Goal: Information Seeking & Learning: Learn about a topic

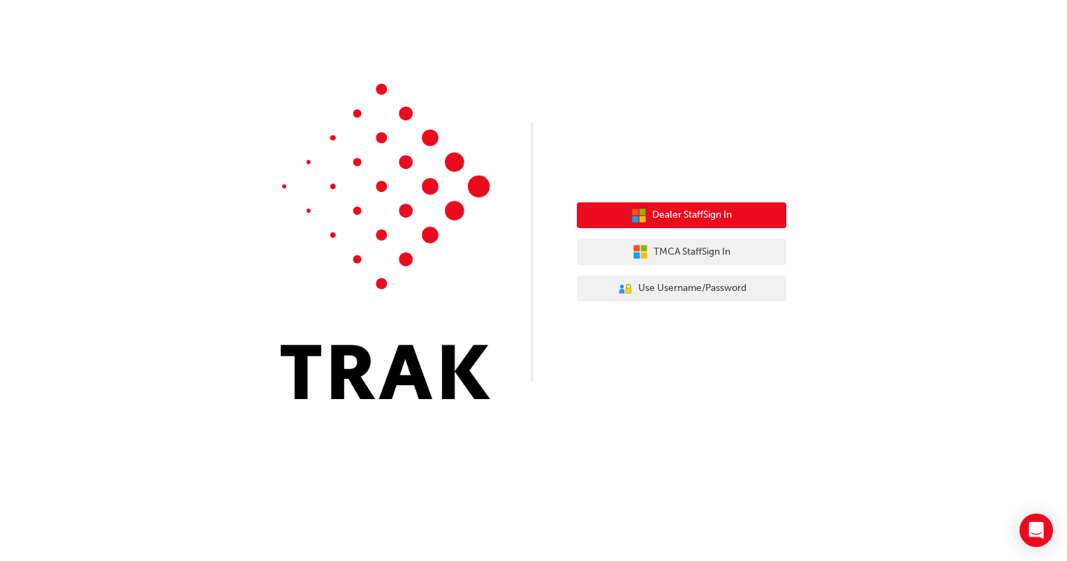
click at [736, 207] on button "Dealer Staff Sign In" at bounding box center [681, 215] width 209 height 27
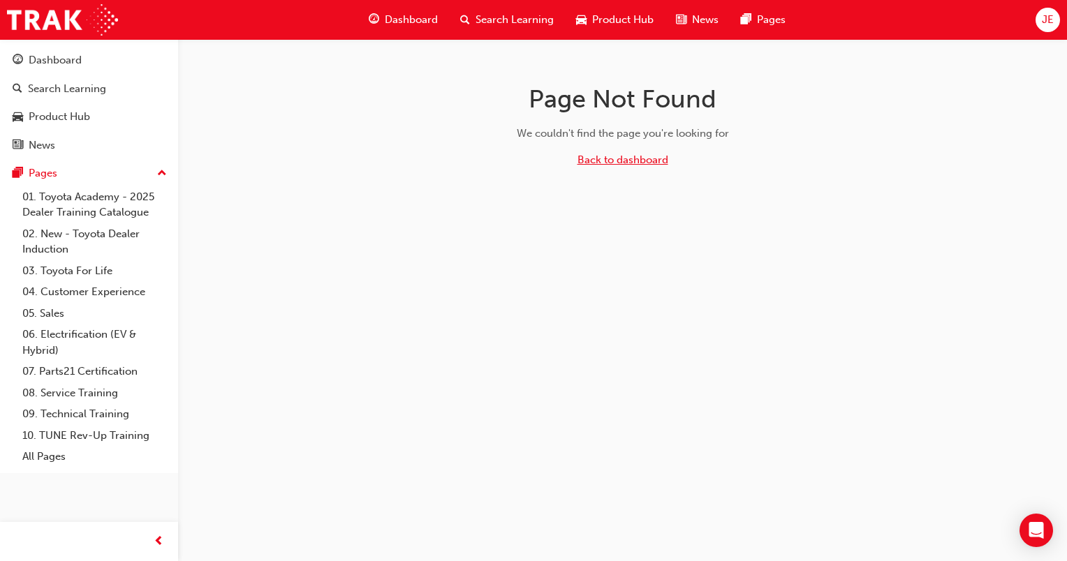
click at [631, 159] on link "Back to dashboard" at bounding box center [622, 160] width 91 height 13
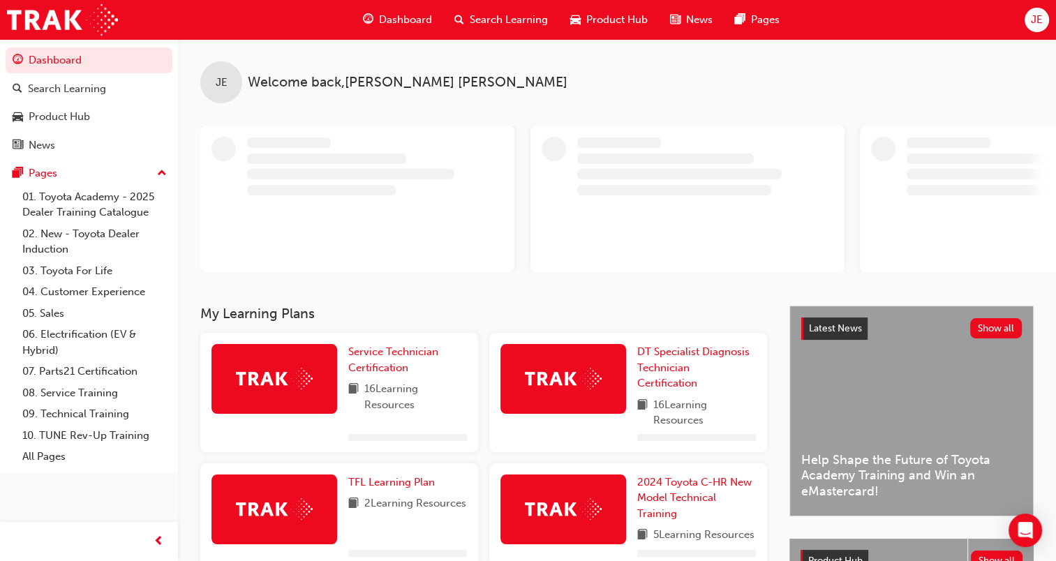
click at [1044, 21] on div "JE" at bounding box center [1037, 20] width 24 height 24
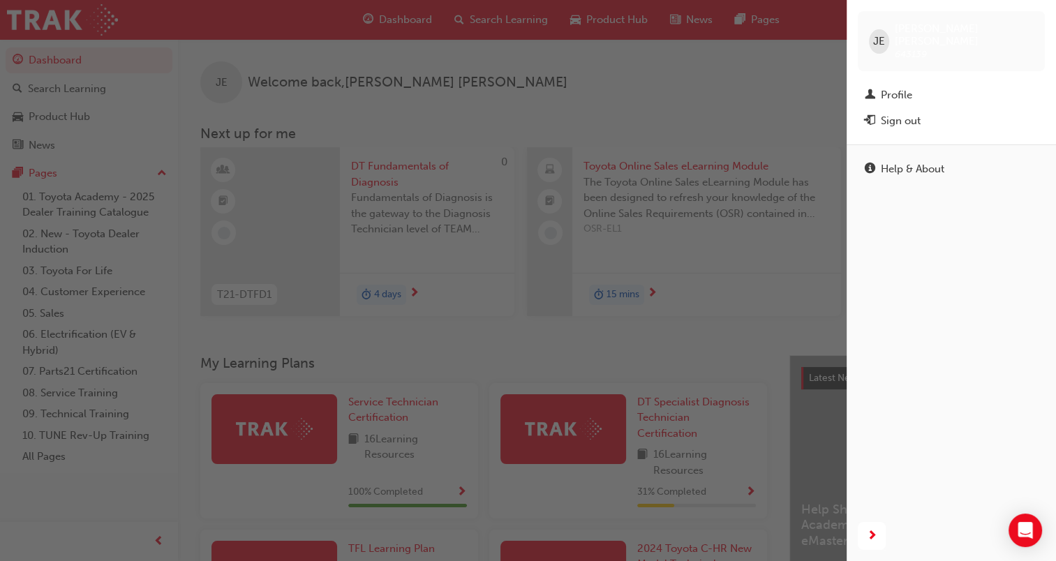
click at [712, 83] on div "button" at bounding box center [423, 280] width 847 height 561
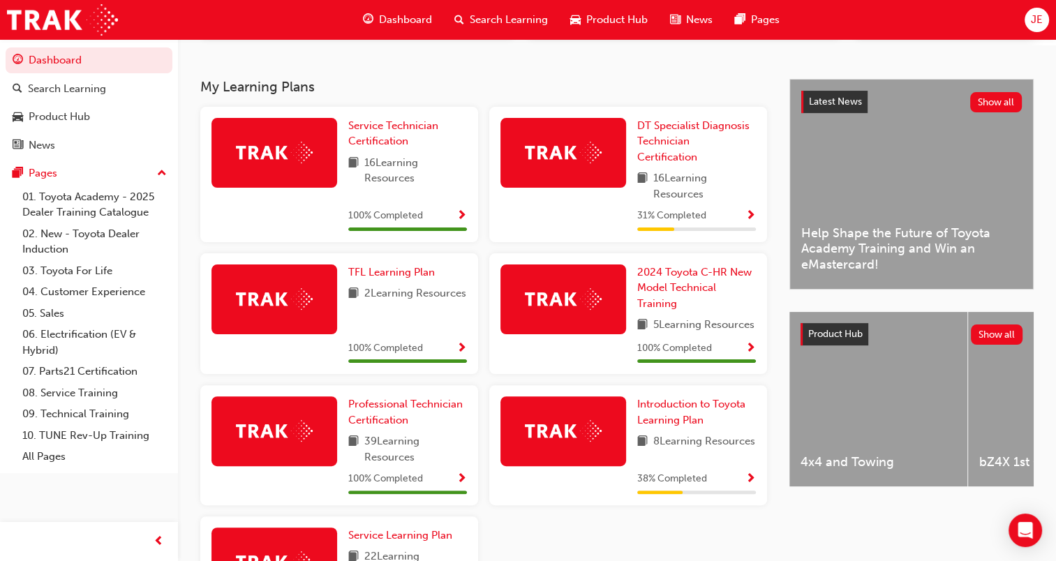
scroll to position [278, 0]
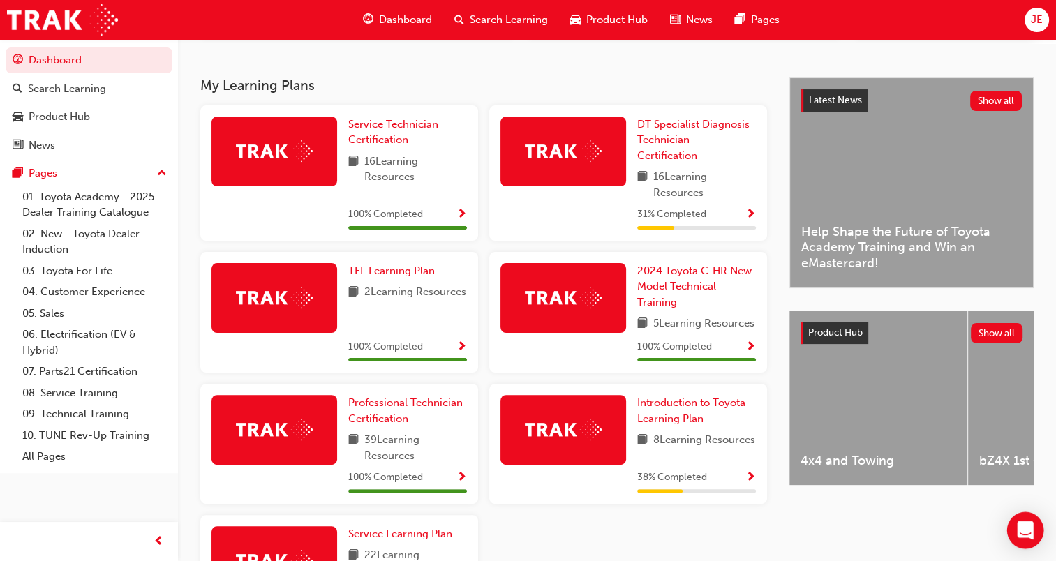
click at [1023, 526] on icon "Open Intercom Messenger" at bounding box center [1025, 530] width 16 height 18
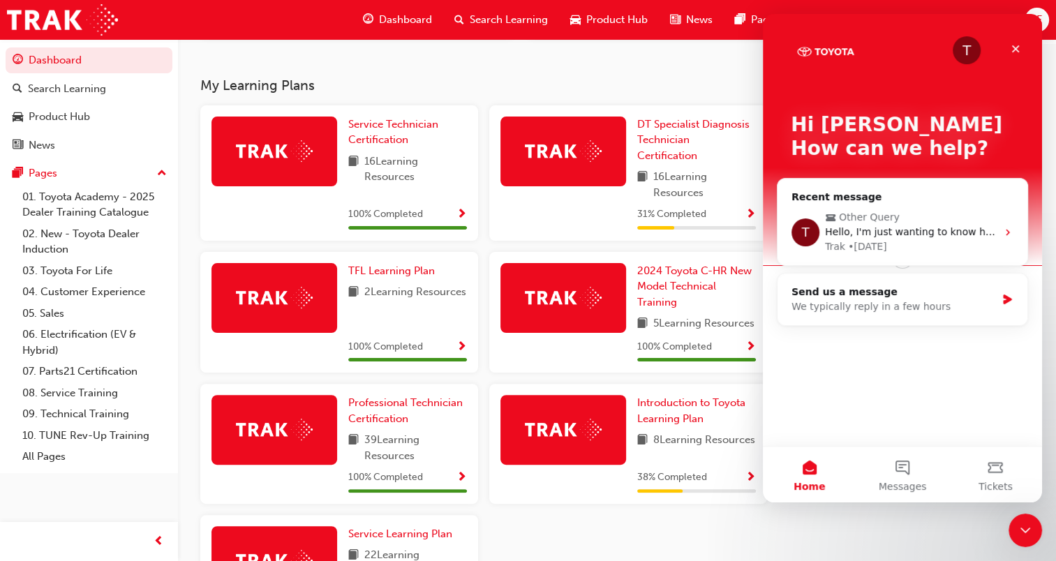
scroll to position [0, 0]
click at [995, 298] on div "Send us a message" at bounding box center [894, 292] width 205 height 15
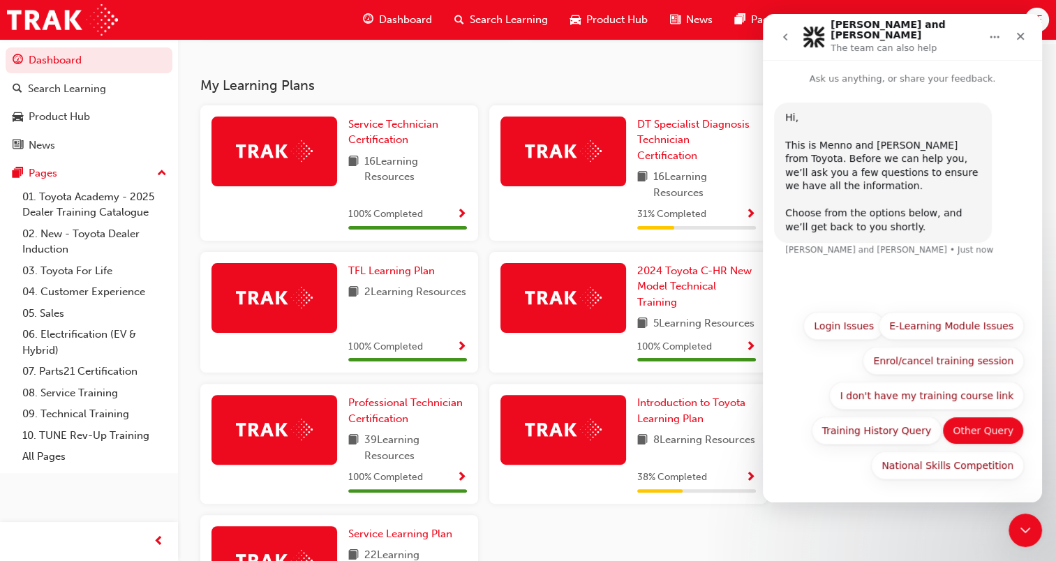
click at [983, 436] on button "Other Query" at bounding box center [983, 431] width 82 height 28
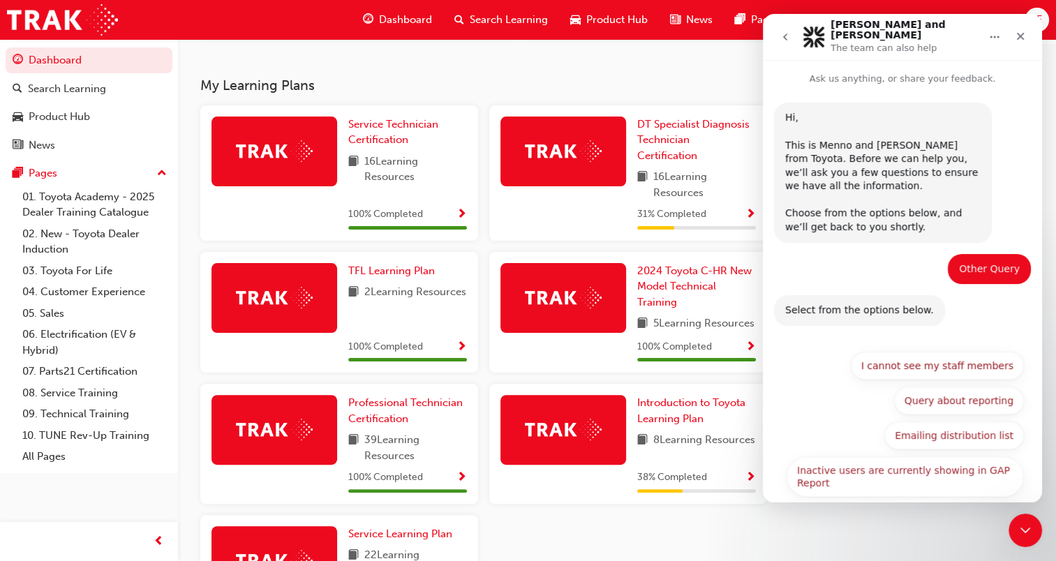
scroll to position [43, 0]
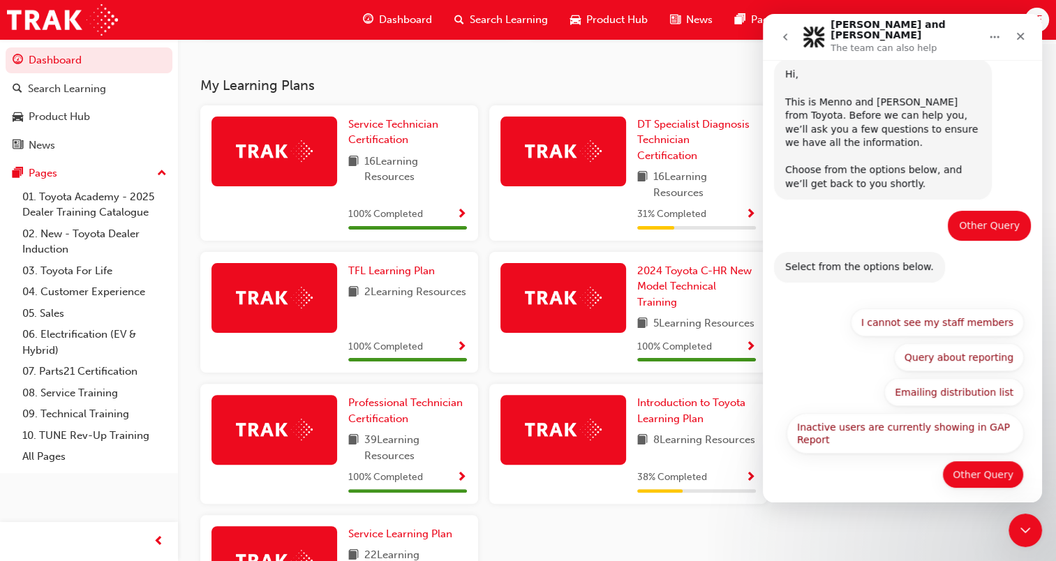
click at [997, 463] on button "Other Query" at bounding box center [983, 475] width 82 height 28
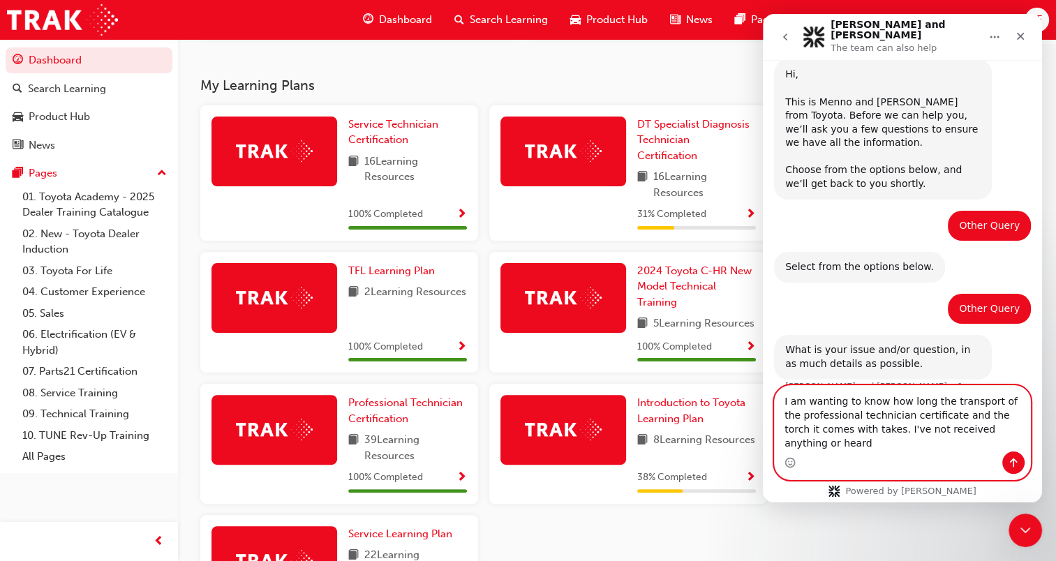
click at [979, 445] on textarea "I am wanting to know how long the transport of the professional technician cert…" at bounding box center [902, 419] width 255 height 66
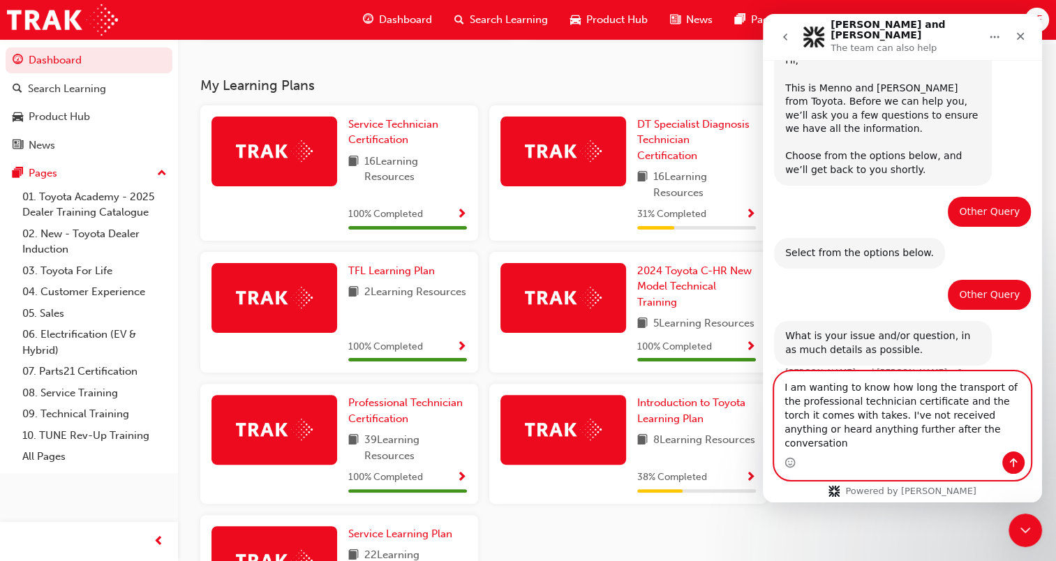
click at [963, 447] on textarea "I am wanting to know how long the transport of the professional technician cert…" at bounding box center [902, 412] width 255 height 80
click at [978, 450] on textarea "I am wanting to know how long the transport of the professional technician cert…" at bounding box center [902, 412] width 255 height 80
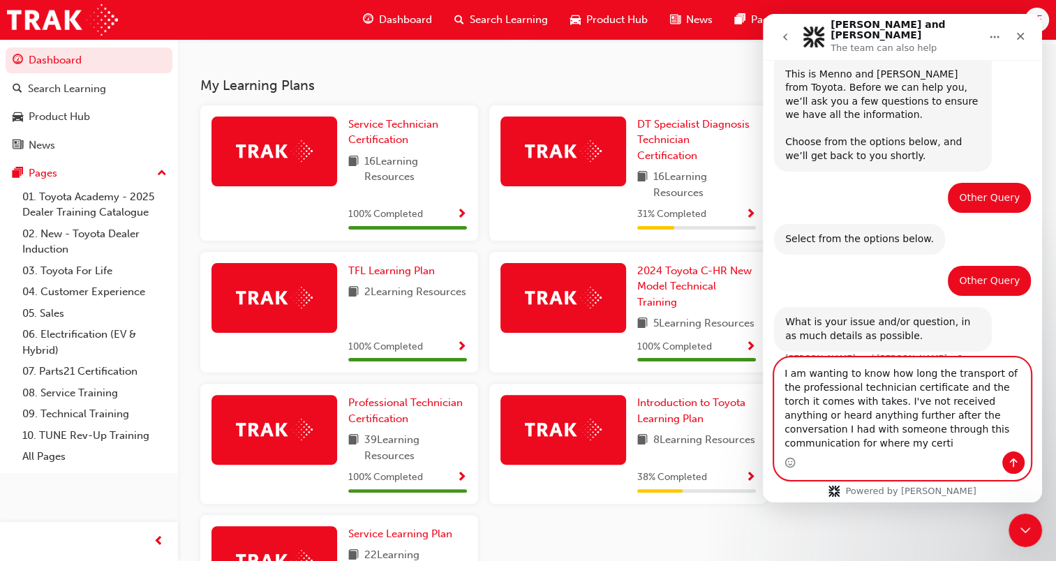
scroll to position [85, 0]
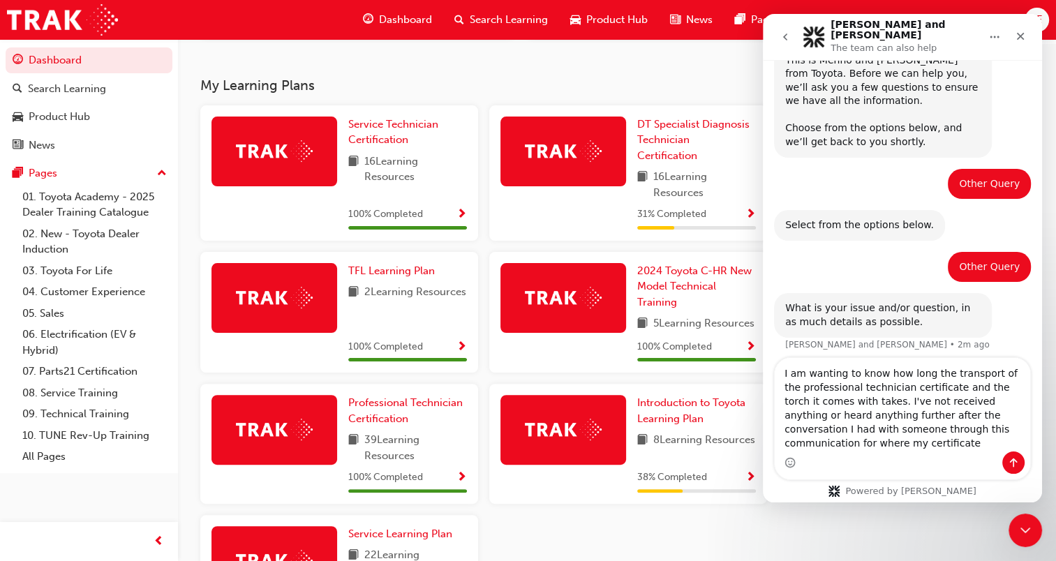
click at [847, 455] on div "Intercom messenger" at bounding box center [902, 463] width 255 height 22
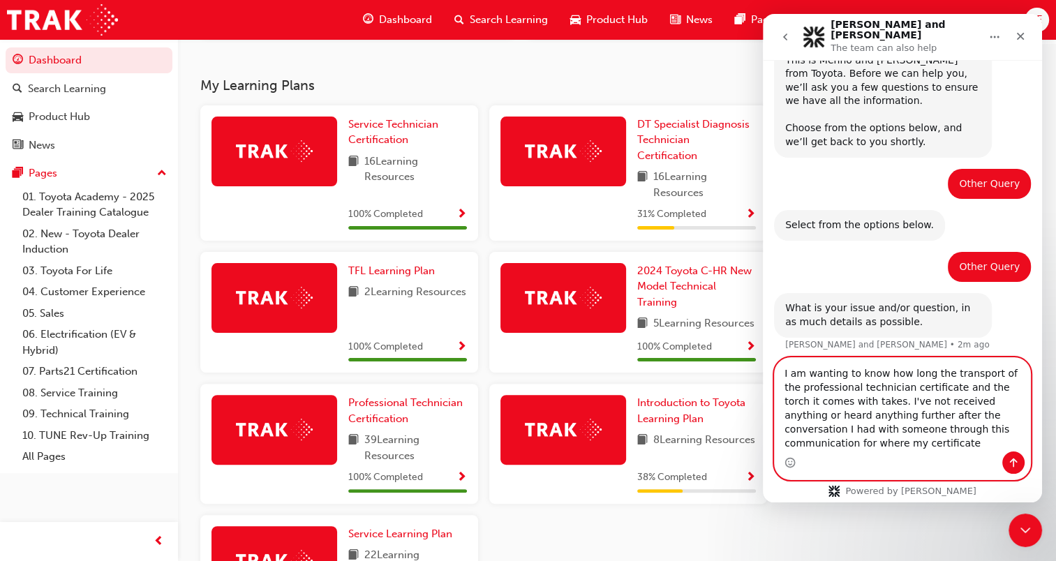
click at [854, 446] on textarea "I am wanting to know how long the transport of the professional technician cert…" at bounding box center [902, 405] width 255 height 94
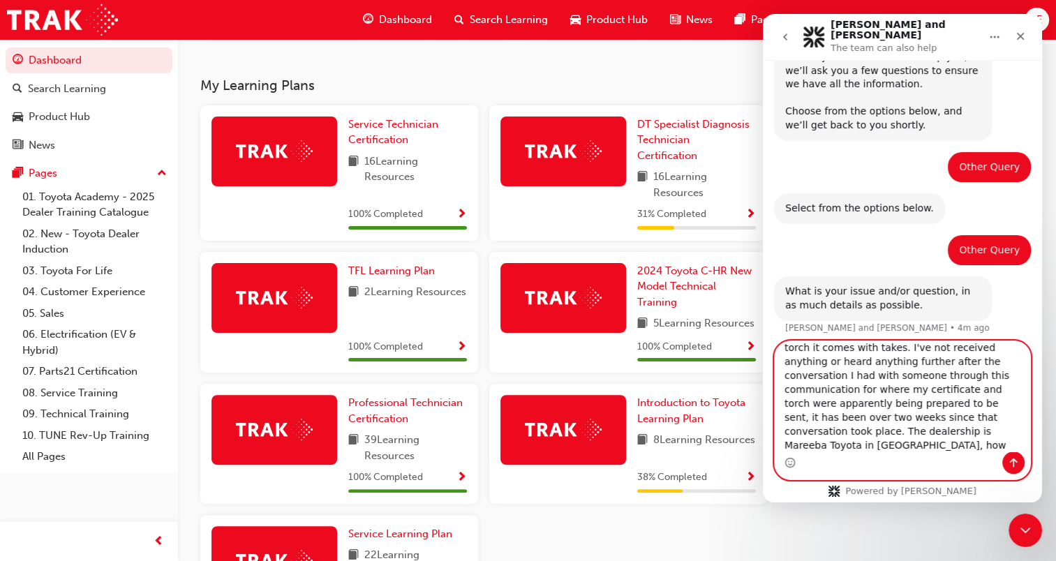
scroll to position [51, 0]
click at [836, 449] on textarea "I am wanting to know how long the transport of the professional technician cert…" at bounding box center [902, 396] width 255 height 110
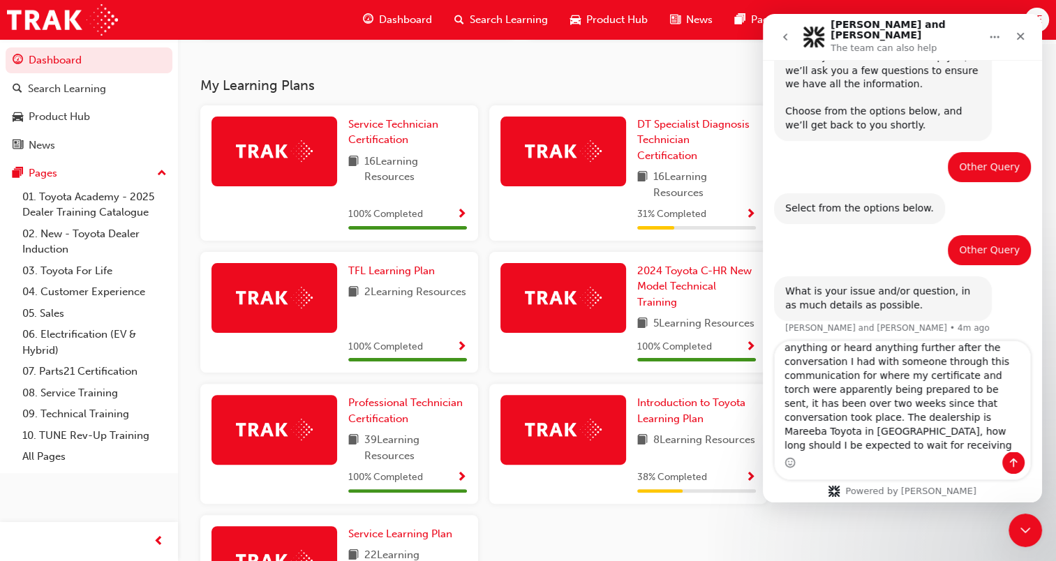
click at [911, 452] on div "Intercom messenger" at bounding box center [902, 463] width 255 height 22
click at [919, 454] on div "Intercom messenger" at bounding box center [902, 463] width 255 height 22
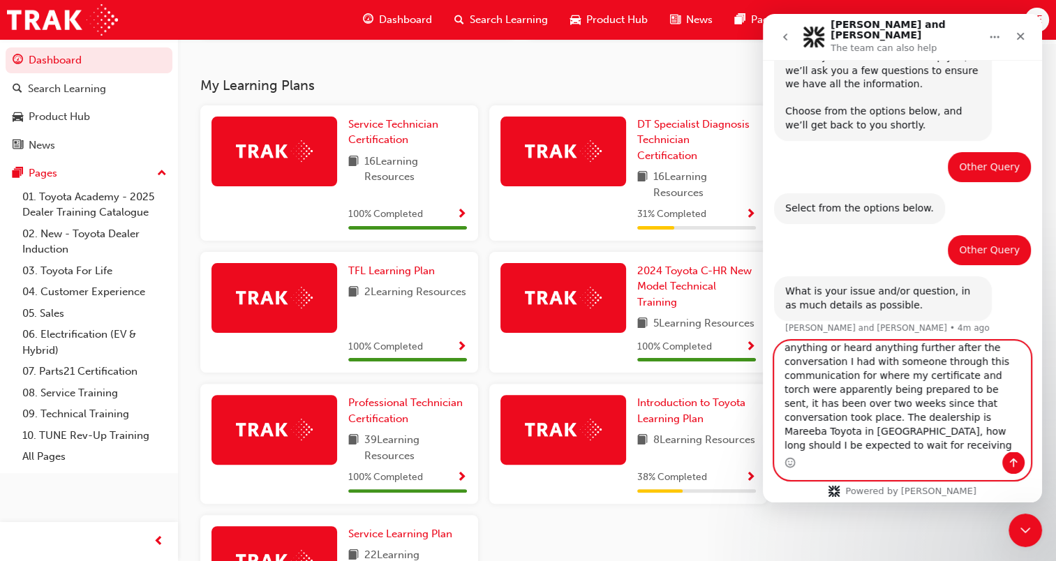
click at [898, 450] on textarea "I am wanting to know how long the transport of the professional technician cert…" at bounding box center [902, 396] width 255 height 110
type textarea "I am wanting to know how long the transport of the professional technician cert…"
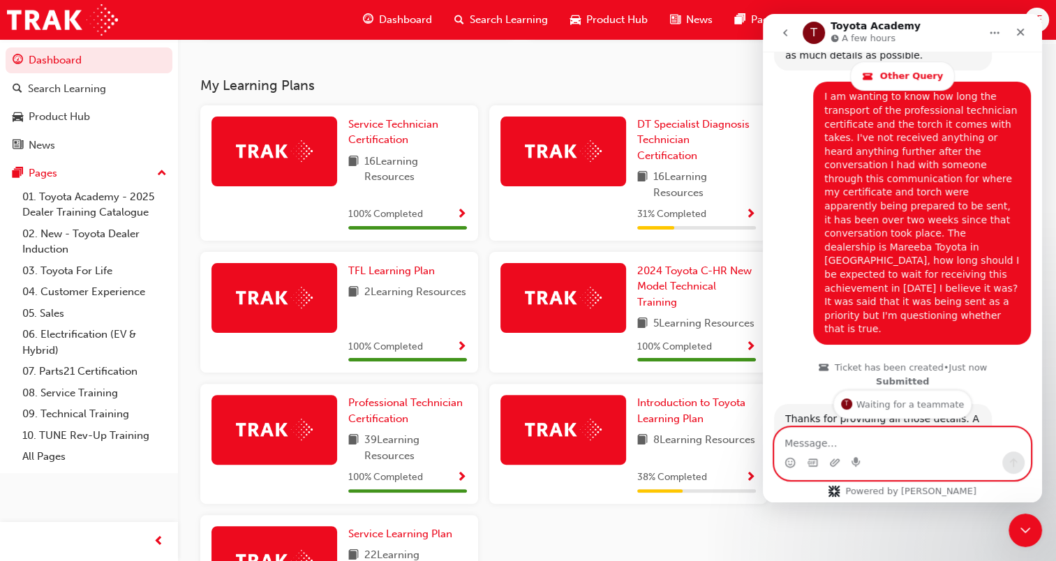
scroll to position [443, 0]
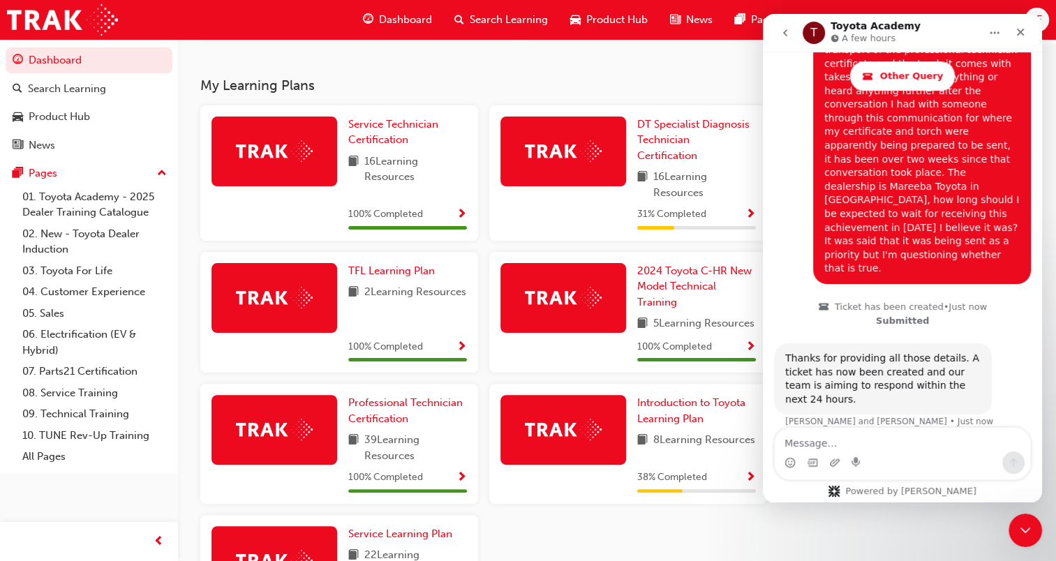
click at [299, 440] on img at bounding box center [274, 430] width 77 height 22
click at [1020, 31] on icon "Close" at bounding box center [1021, 33] width 8 height 8
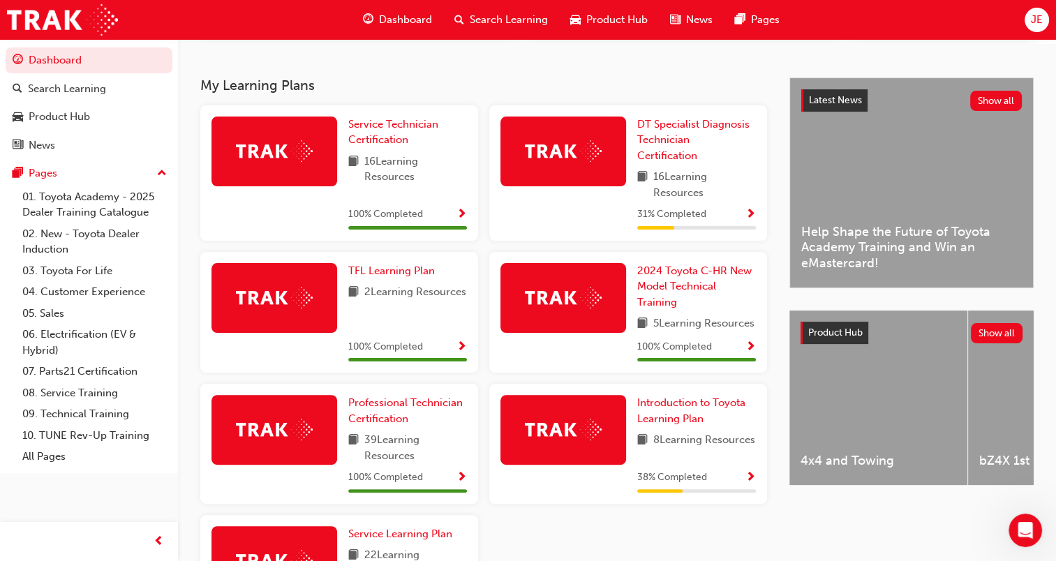
click at [266, 427] on div at bounding box center [274, 430] width 126 height 70
click at [462, 484] on span "Show Progress" at bounding box center [461, 478] width 10 height 13
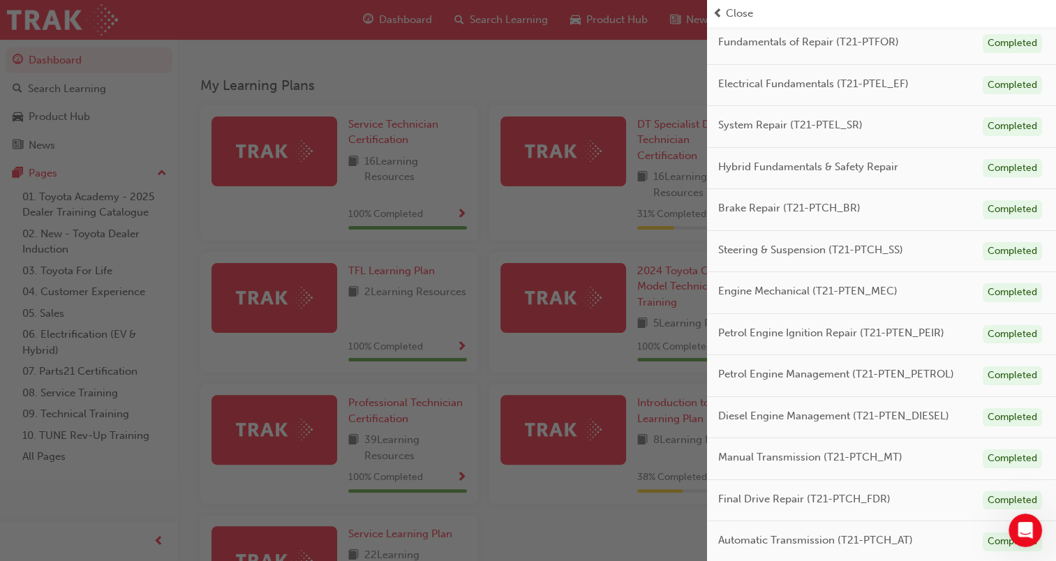
scroll to position [424, 0]
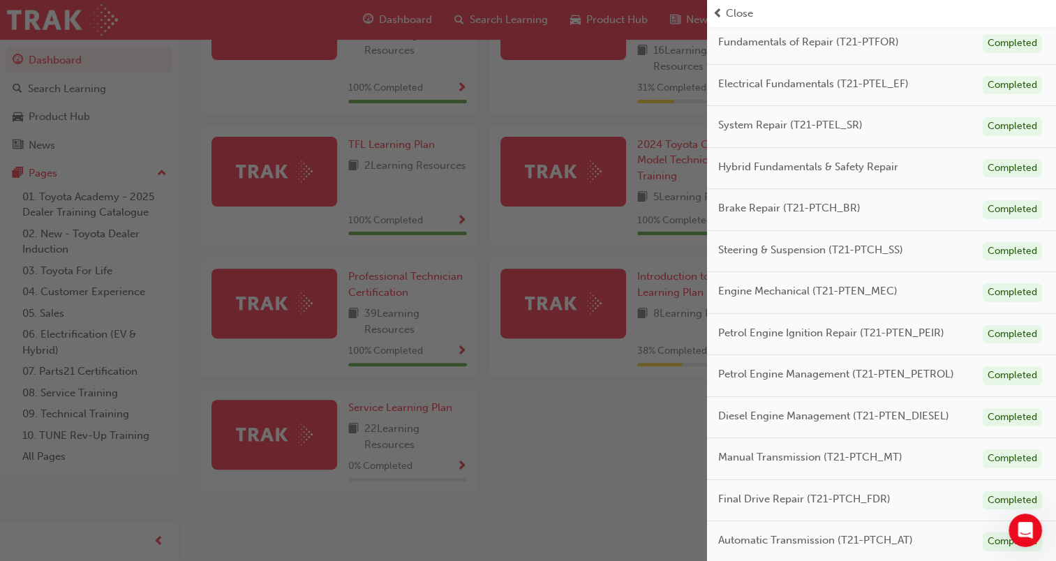
click at [547, 406] on div "button" at bounding box center [353, 280] width 707 height 561
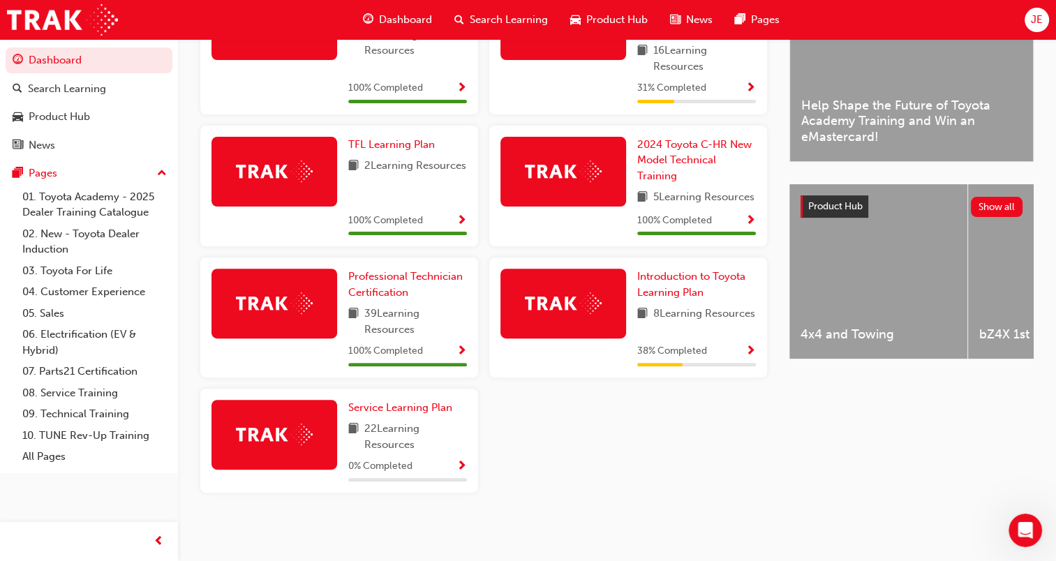
click at [292, 329] on div at bounding box center [274, 304] width 126 height 70
click at [396, 282] on span "Professional Technician Certification" at bounding box center [405, 284] width 114 height 29
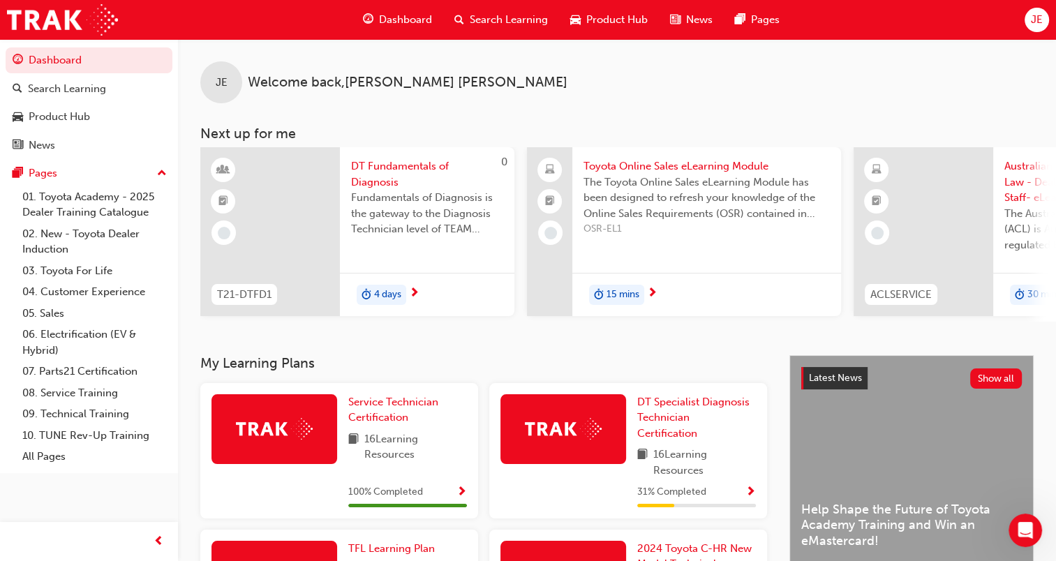
click at [1041, 11] on div "JE" at bounding box center [1037, 20] width 24 height 24
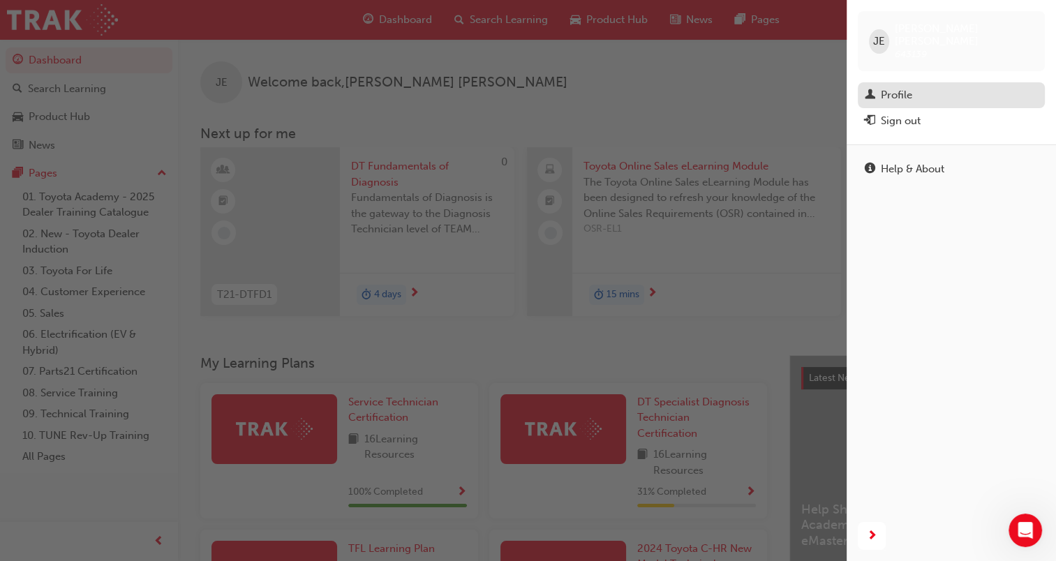
click at [893, 92] on link "Profile" at bounding box center [951, 95] width 187 height 26
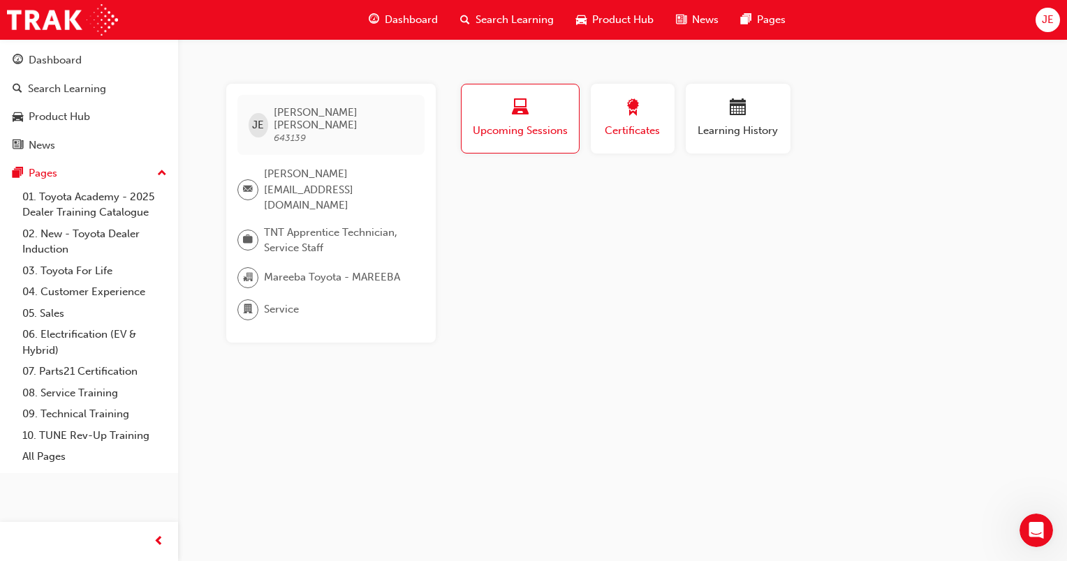
click at [647, 128] on span "Certificates" at bounding box center [632, 131] width 63 height 16
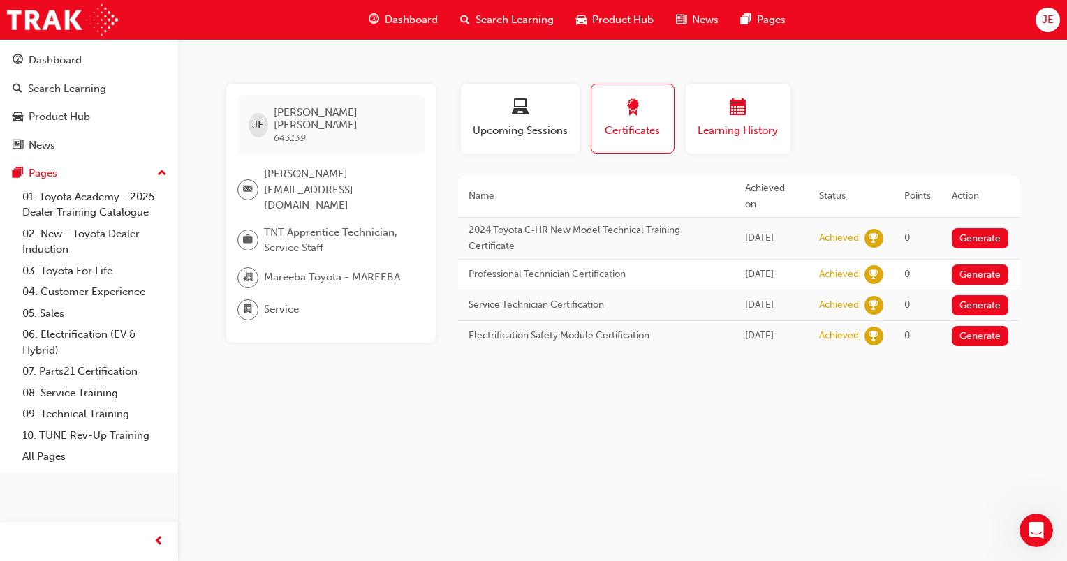
click at [733, 118] on span "calendar-icon" at bounding box center [737, 108] width 17 height 19
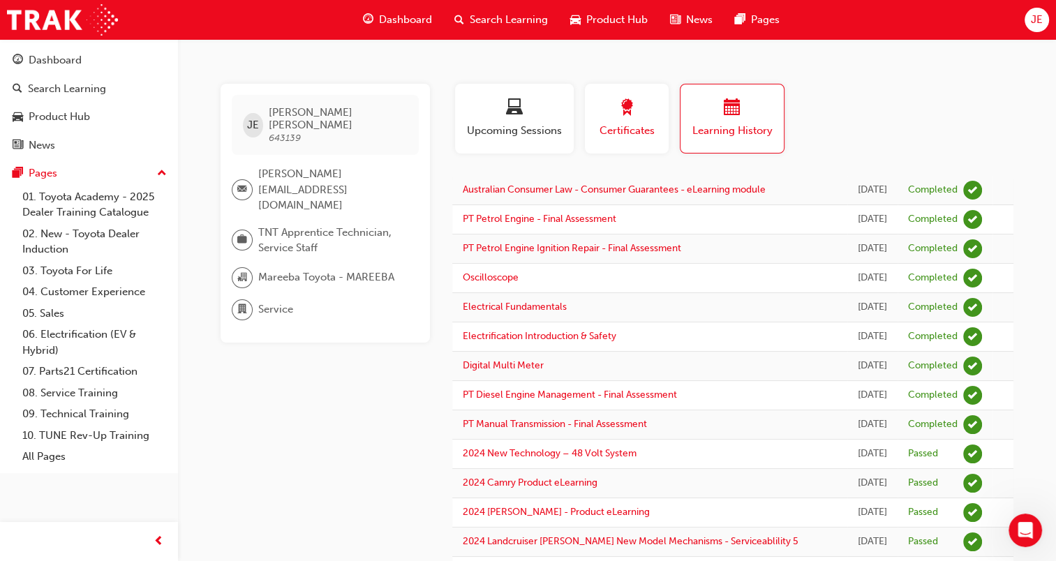
click at [607, 117] on div "button" at bounding box center [626, 110] width 63 height 22
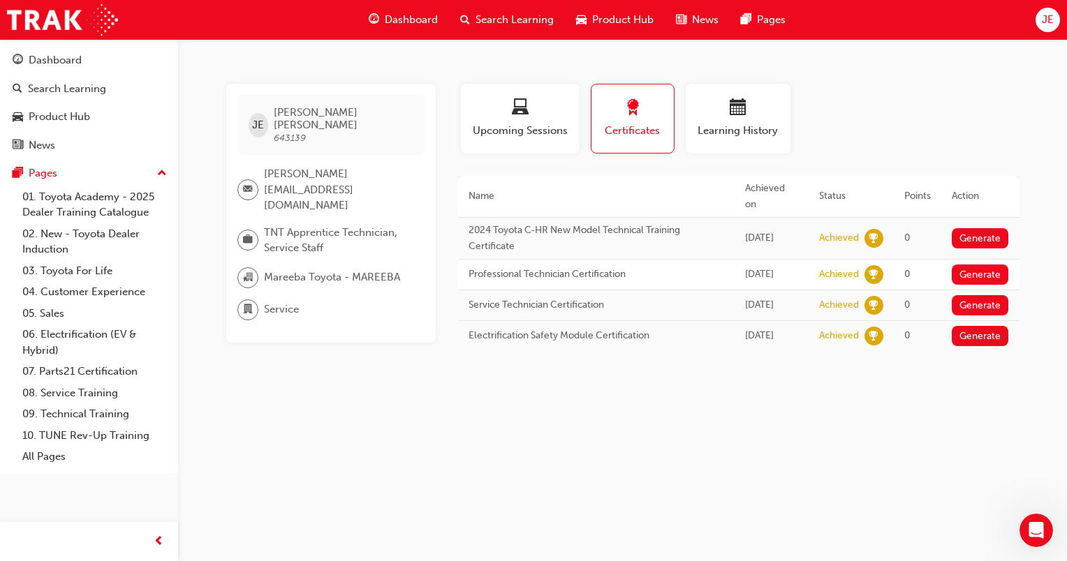
click at [1050, 13] on span "JE" at bounding box center [1047, 20] width 12 height 16
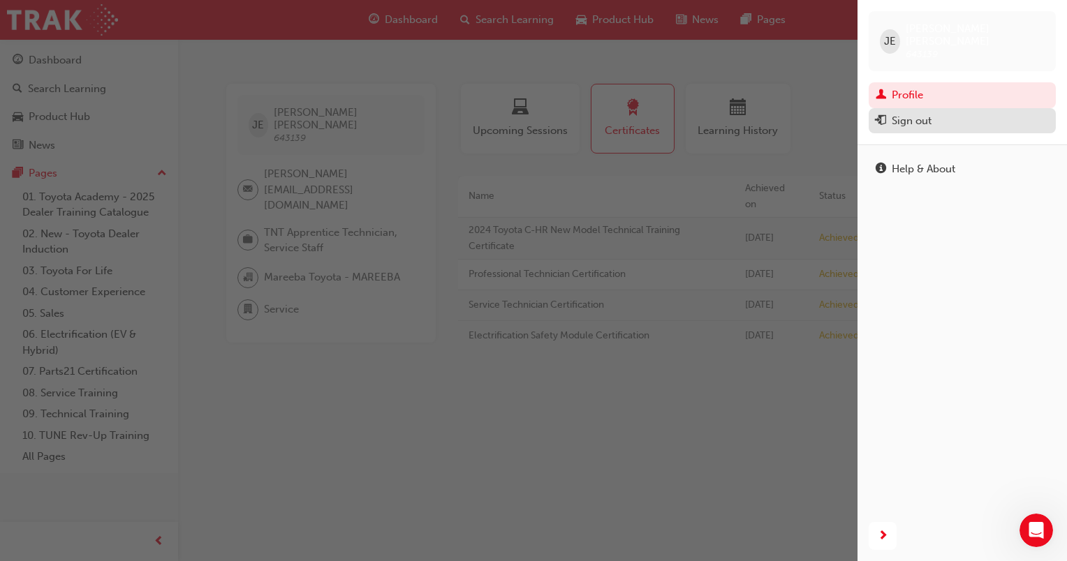
click at [936, 112] on div "Sign out" at bounding box center [961, 120] width 173 height 17
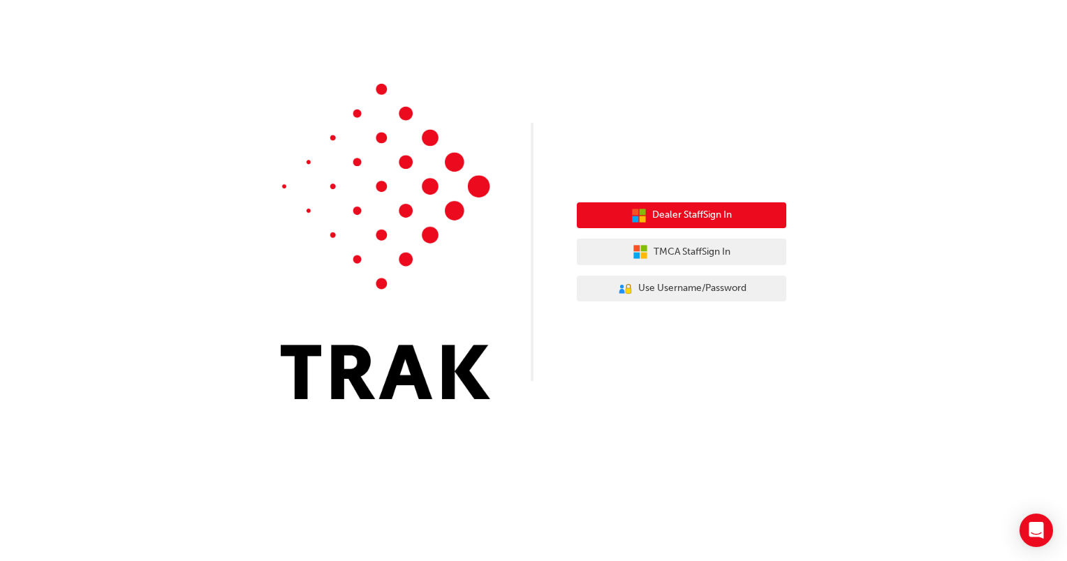
click at [688, 210] on span "Dealer Staff Sign In" at bounding box center [692, 215] width 80 height 16
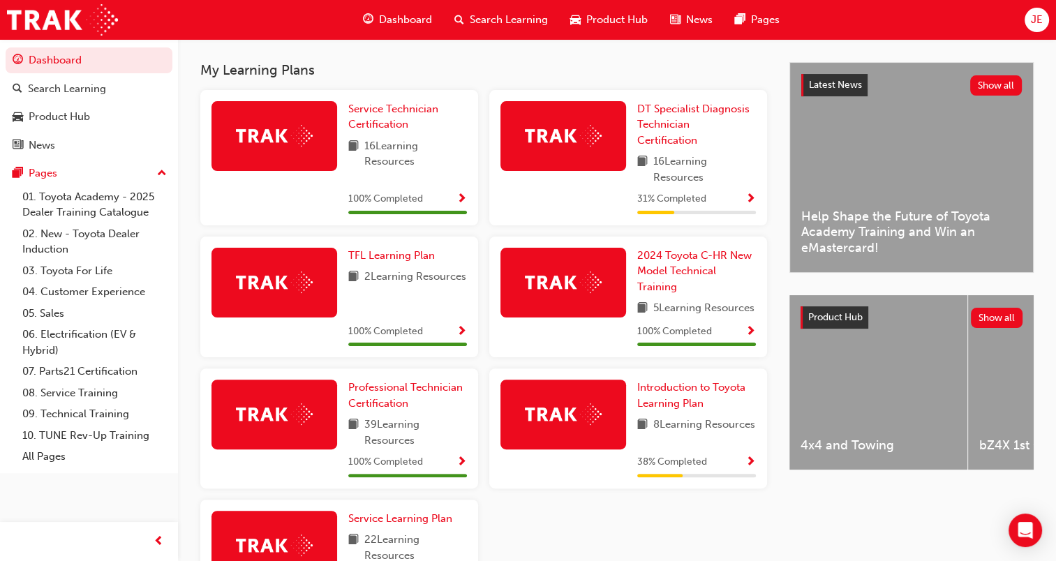
scroll to position [295, 0]
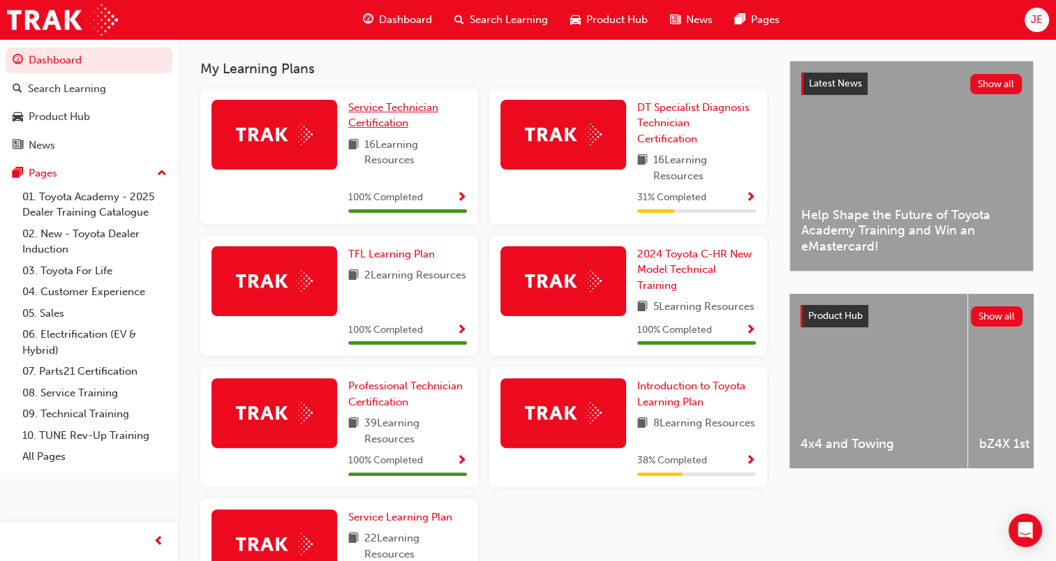
click at [385, 126] on span "Service Technician Certification" at bounding box center [393, 115] width 90 height 29
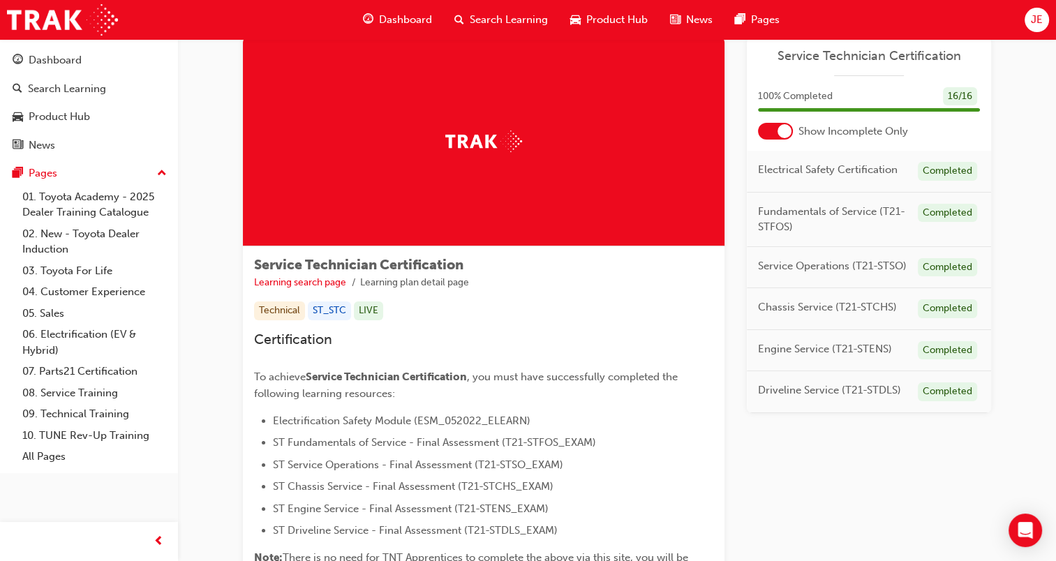
scroll to position [40, 0]
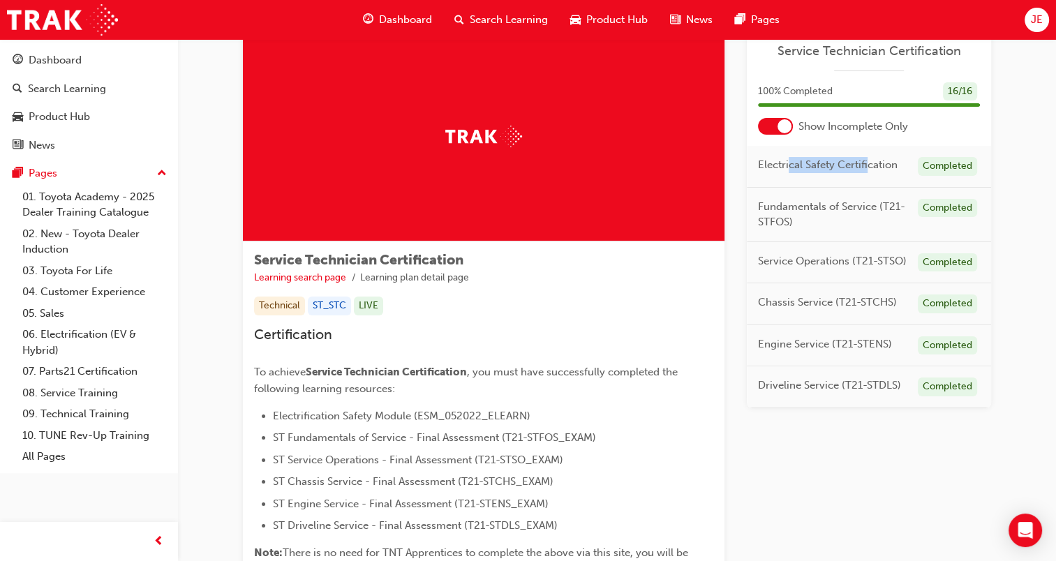
drag, startPoint x: 787, startPoint y: 168, endPoint x: 870, endPoint y: 173, distance: 82.6
click at [870, 173] on div "Electrical Safety Certification Completed" at bounding box center [869, 167] width 244 height 42
drag, startPoint x: 870, startPoint y: 173, endPoint x: 769, endPoint y: 168, distance: 100.6
click at [769, 168] on span "Electrical Safety Certification" at bounding box center [828, 165] width 140 height 16
drag, startPoint x: 774, startPoint y: 302, endPoint x: 832, endPoint y: 311, distance: 58.5
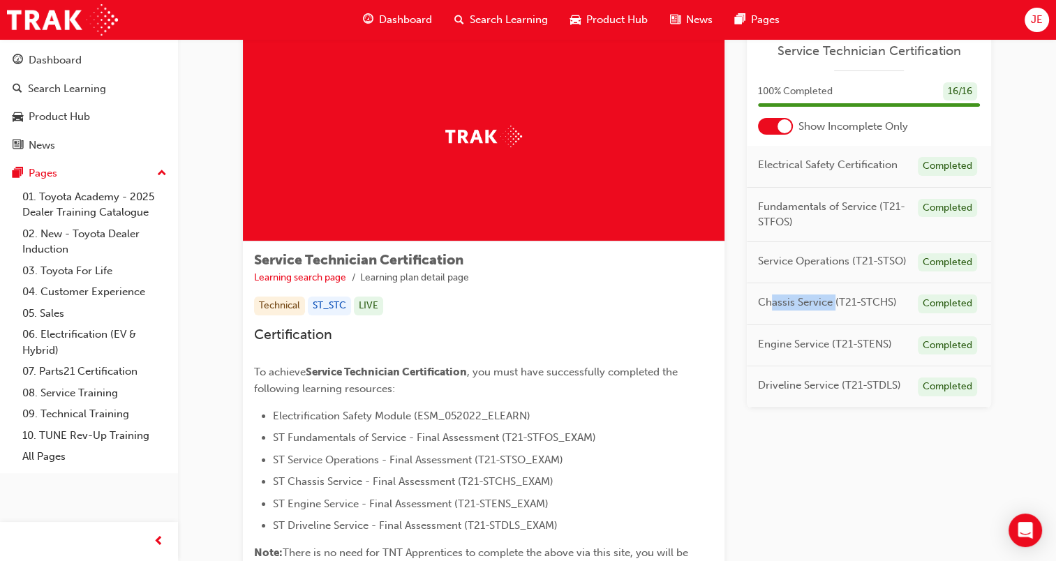
click at [832, 311] on div "Chassis Service (T21-STCHS) Completed" at bounding box center [869, 304] width 244 height 42
drag, startPoint x: 832, startPoint y: 311, endPoint x: 836, endPoint y: 352, distance: 41.4
click at [836, 352] on div "Engine Service (T21-STENS) Completed" at bounding box center [869, 346] width 244 height 42
drag, startPoint x: 836, startPoint y: 352, endPoint x: 873, endPoint y: 410, distance: 68.4
click at [873, 410] on div "Learning Plan Service Technician Certification 100 % Completed 16 / 16 Show Inc…" at bounding box center [869, 324] width 244 height 584
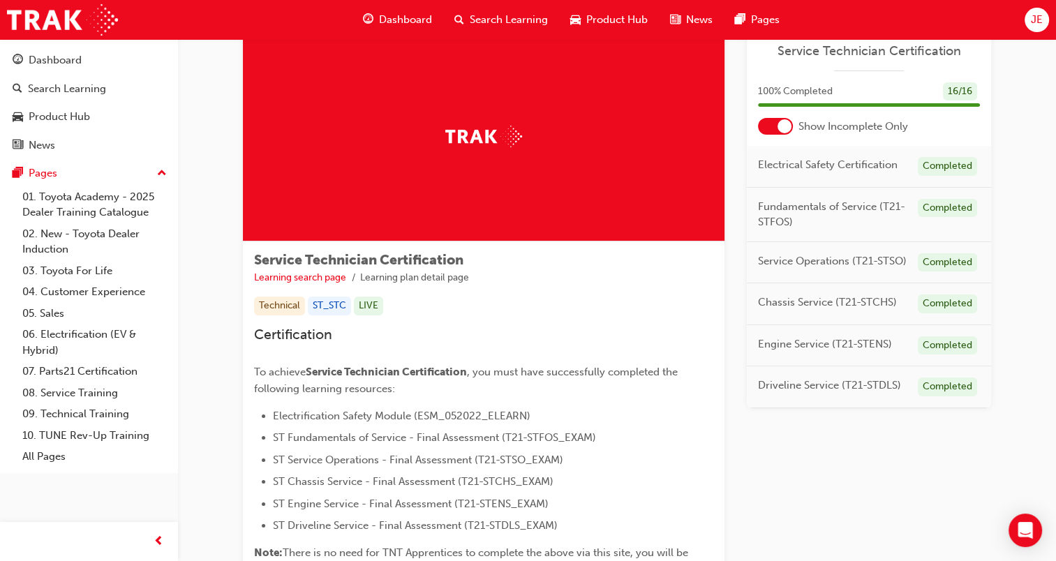
drag, startPoint x: 873, startPoint y: 410, endPoint x: 780, endPoint y: 395, distance: 94.0
click at [780, 395] on div "Driveline Service (T21-STDLS) Completed" at bounding box center [869, 387] width 244 height 42
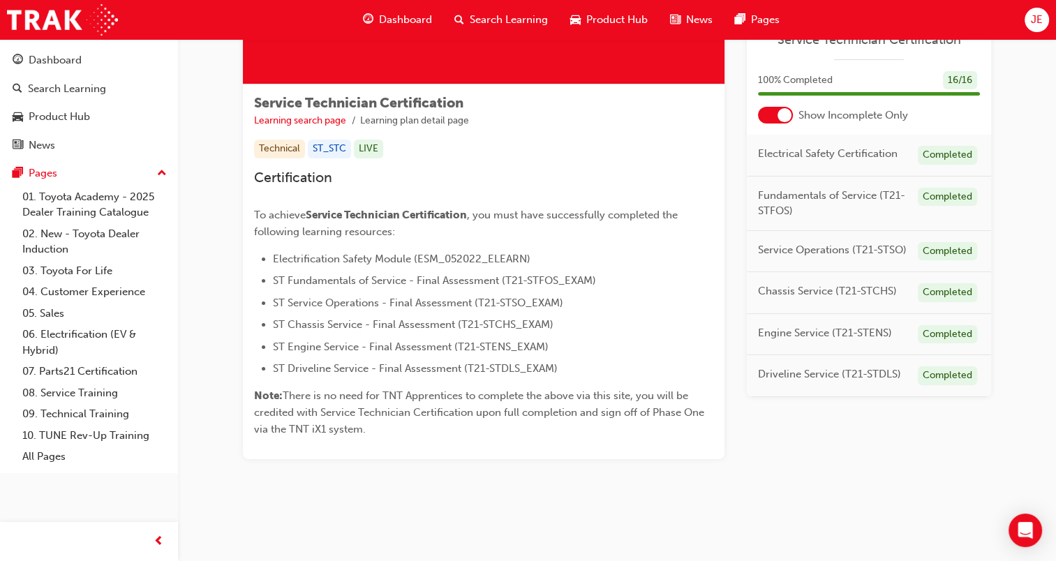
scroll to position [0, 0]
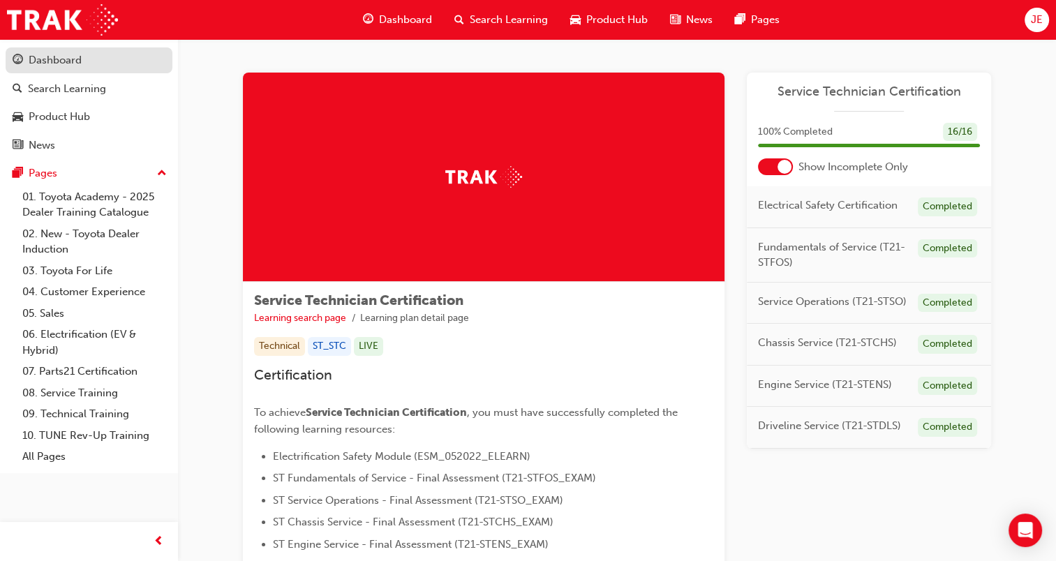
click at [87, 59] on div "Dashboard" at bounding box center [89, 60] width 153 height 17
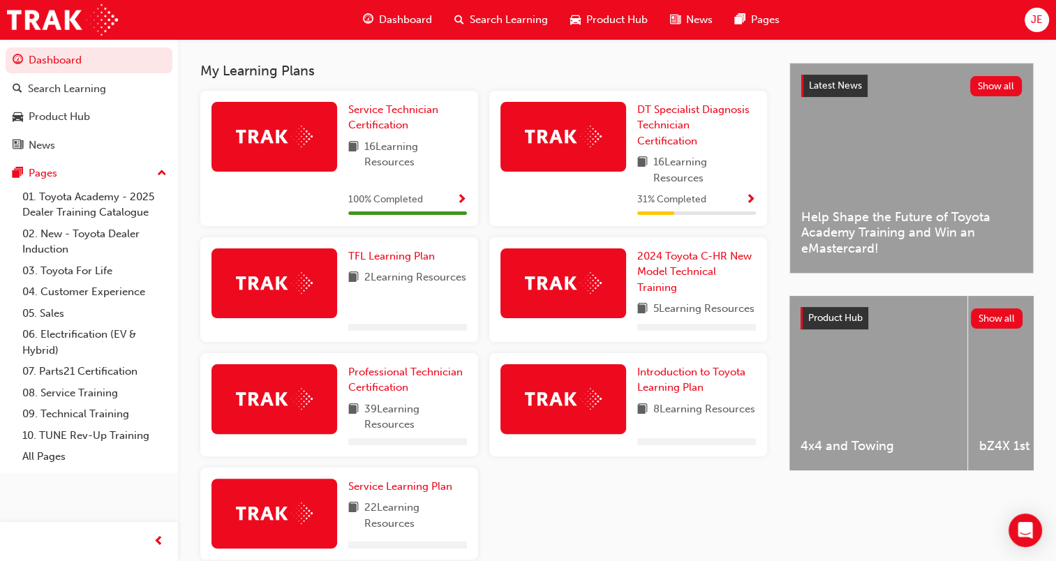
scroll to position [295, 0]
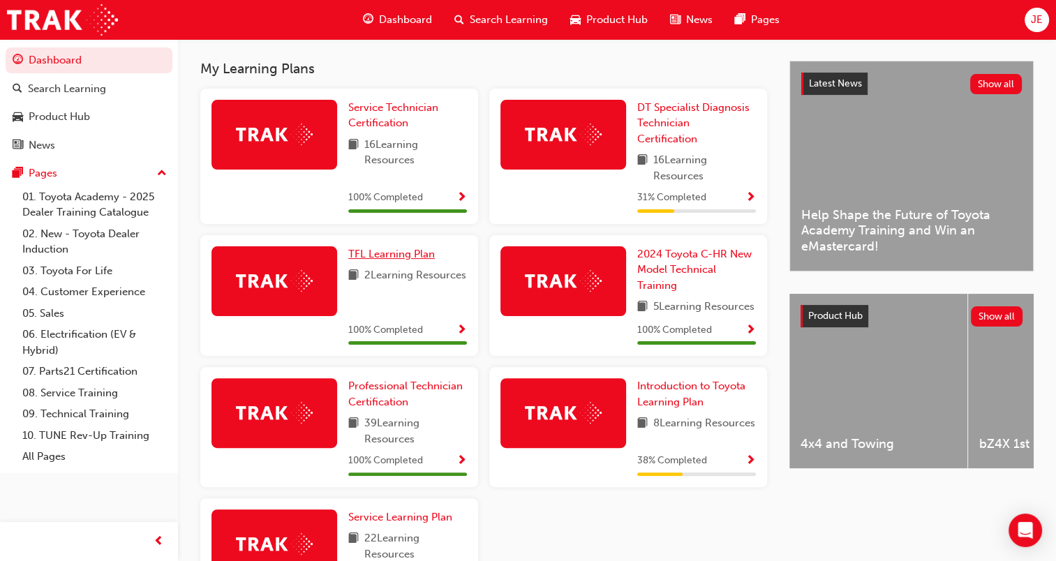
click at [377, 260] on span "TFL Learning Plan" at bounding box center [391, 254] width 87 height 13
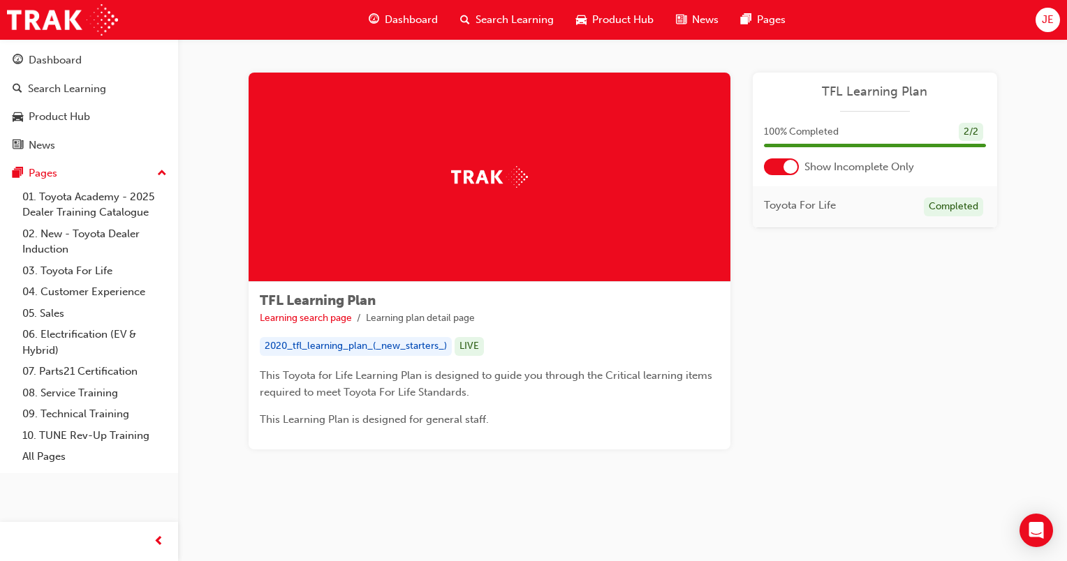
click at [410, 21] on span "Dashboard" at bounding box center [411, 20] width 53 height 16
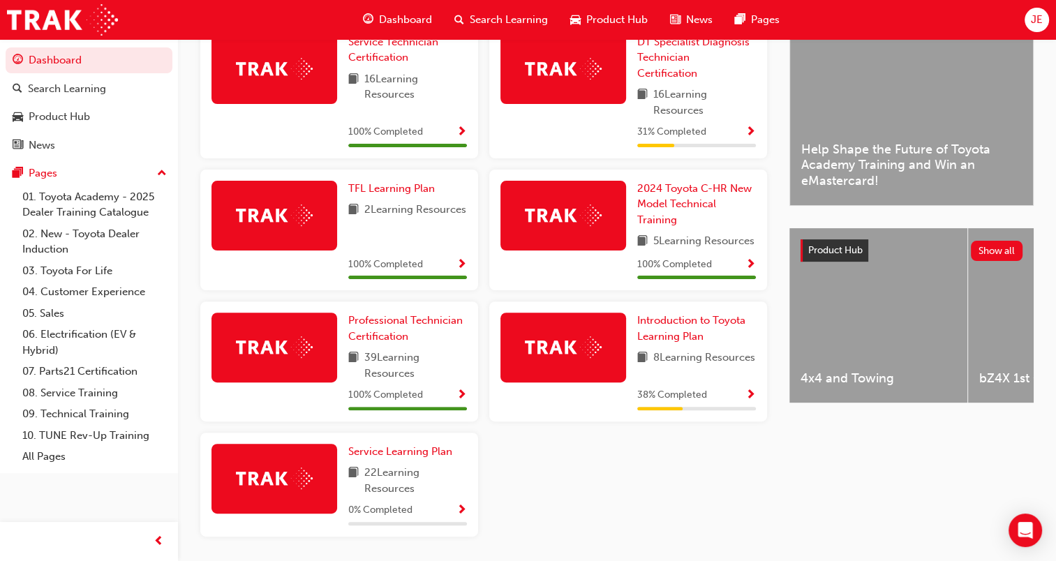
scroll to position [359, 0]
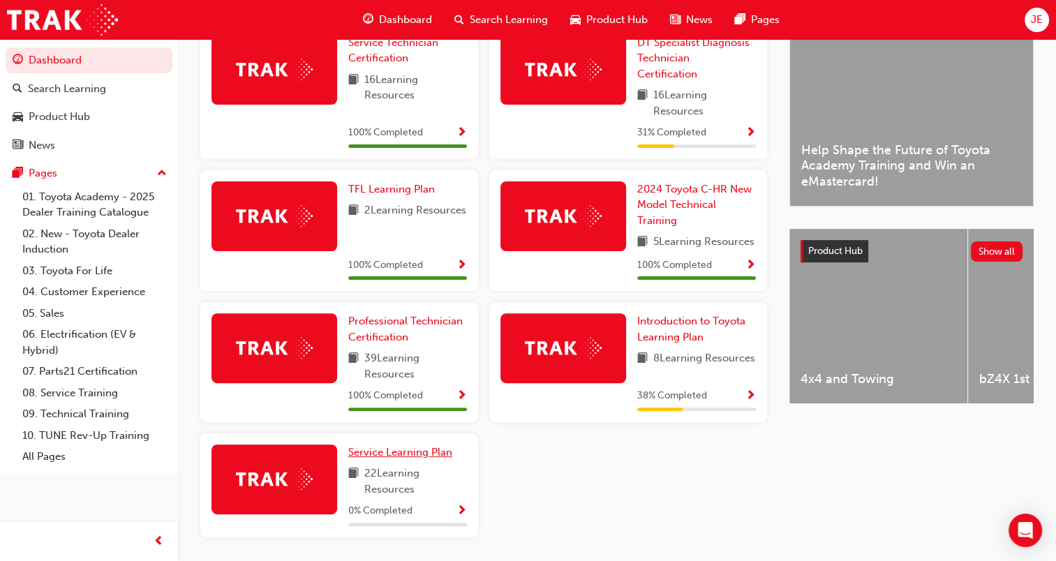
click at [408, 459] on span "Service Learning Plan" at bounding box center [400, 452] width 104 height 13
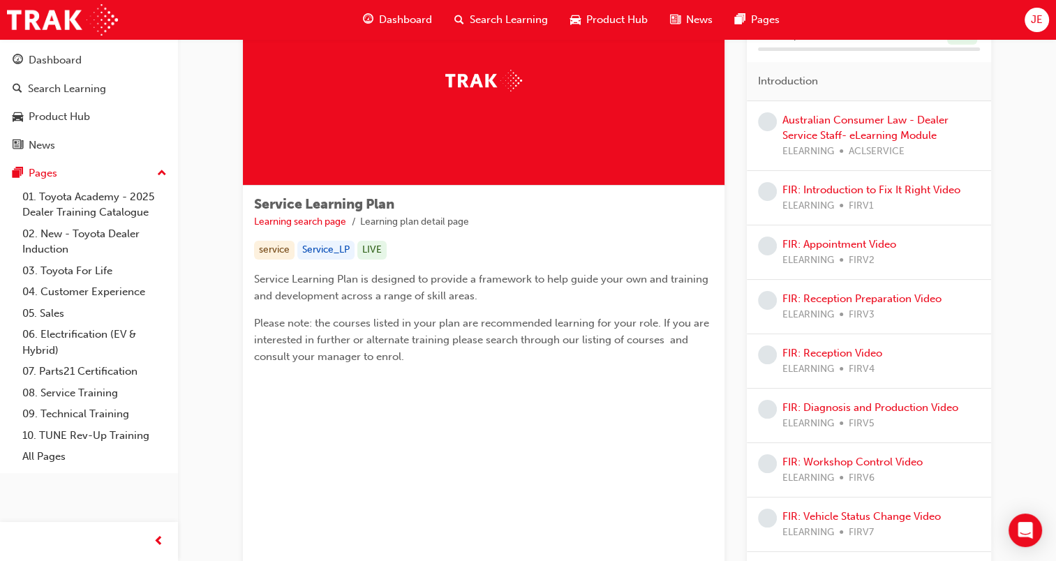
scroll to position [95, 0]
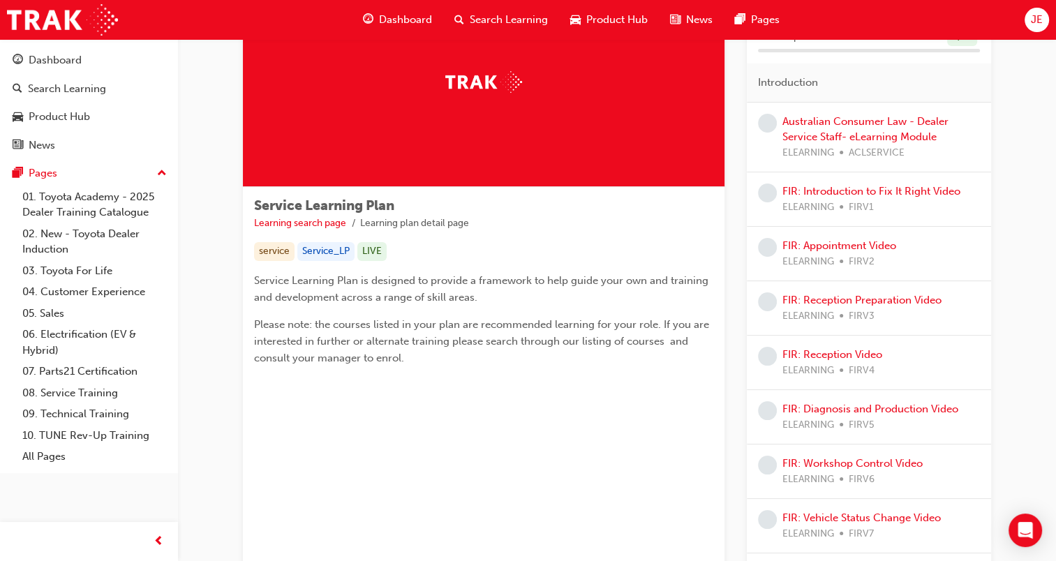
click at [396, 11] on div "Dashboard" at bounding box center [397, 20] width 91 height 29
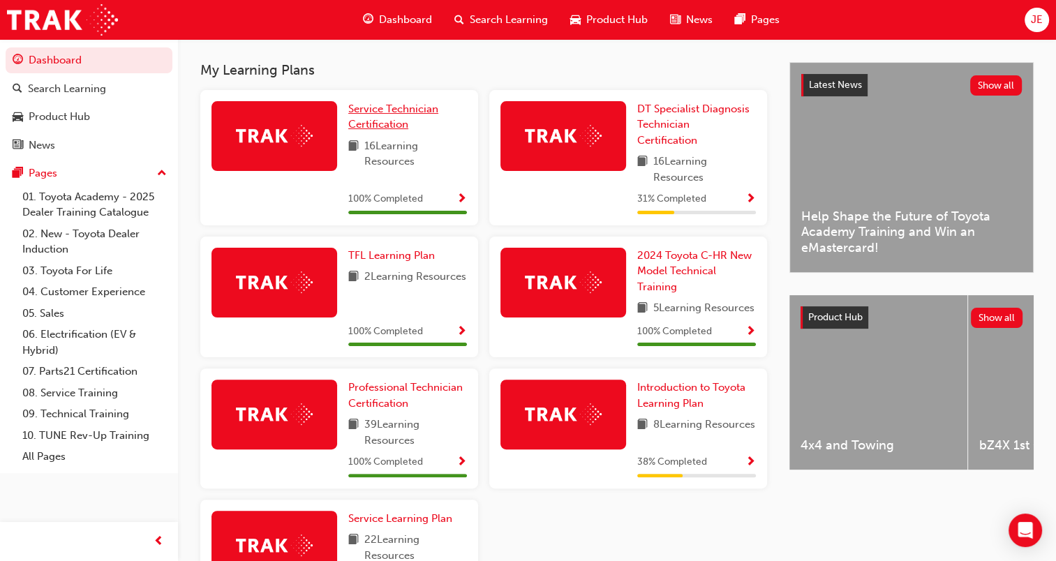
scroll to position [338, 0]
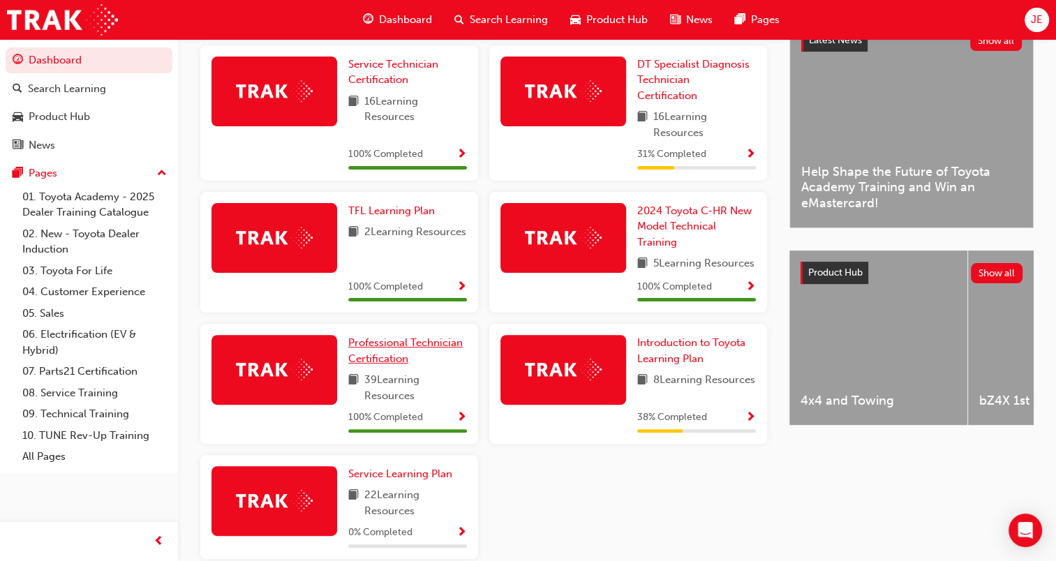
click at [394, 360] on span "Professional Technician Certification" at bounding box center [405, 350] width 114 height 29
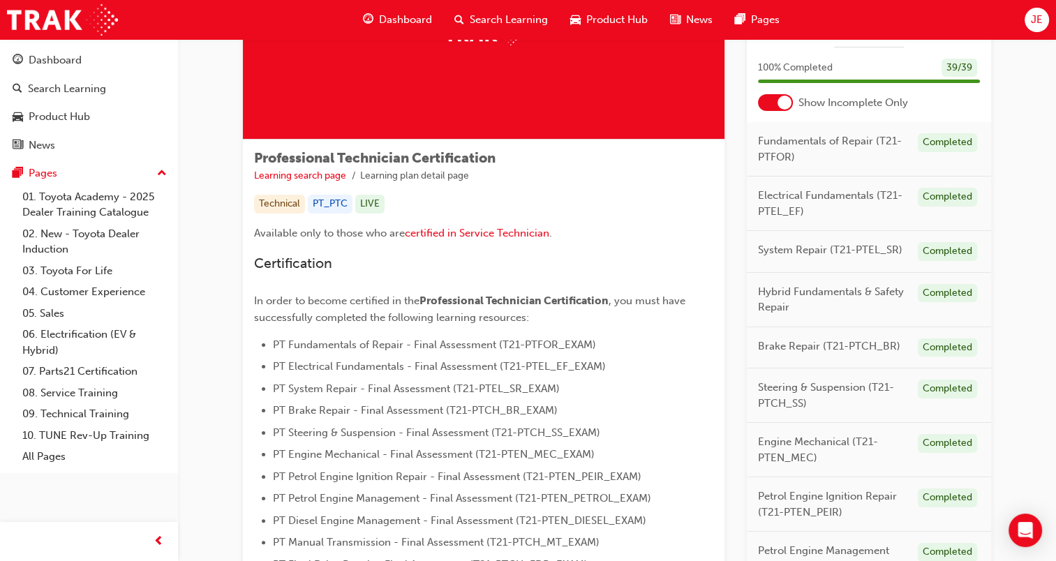
scroll to position [142, 0]
drag, startPoint x: 786, startPoint y: 202, endPoint x: 836, endPoint y: 200, distance: 50.3
click at [836, 200] on span "Electrical Fundamentals (T21-PTEL_EF)" at bounding box center [832, 203] width 149 height 31
drag, startPoint x: 836, startPoint y: 200, endPoint x: 794, endPoint y: 247, distance: 63.2
click at [794, 247] on span "System Repair (T21-PTEL_SR)" at bounding box center [830, 250] width 144 height 16
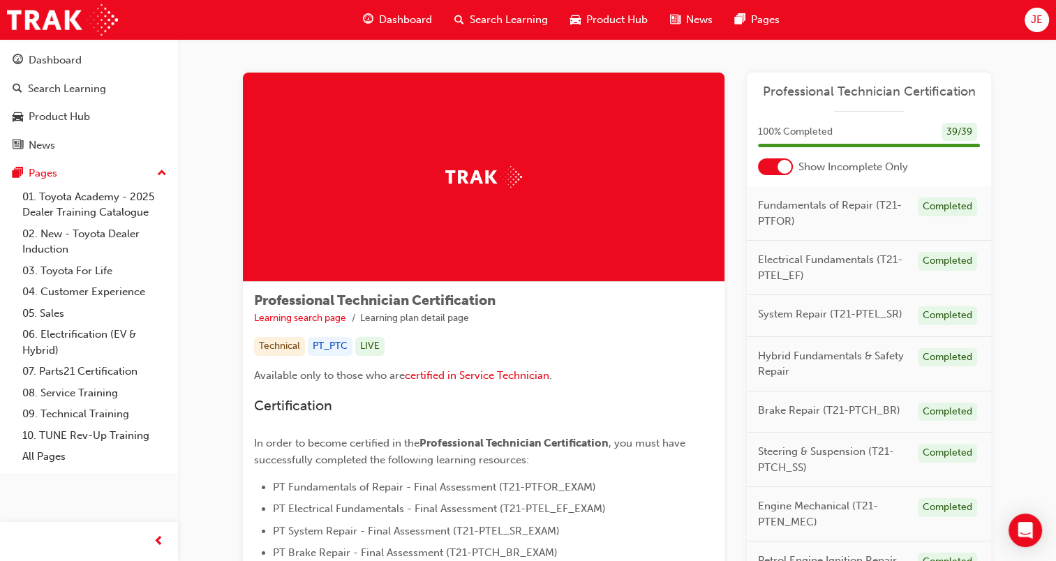
scroll to position [486, 0]
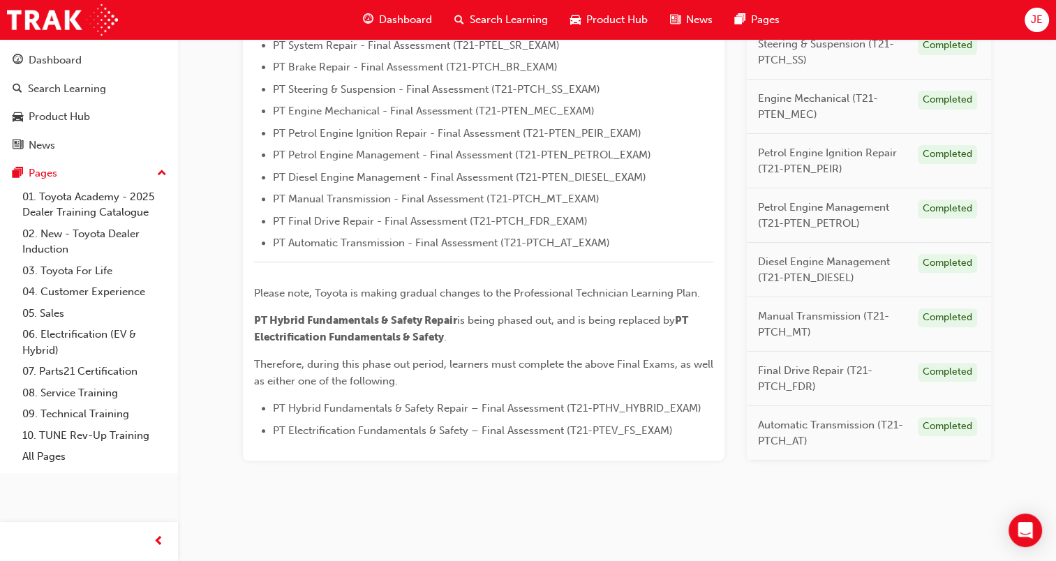
click at [775, 373] on span "Final Drive Repair (T21-PTCH_FDR)" at bounding box center [832, 378] width 149 height 31
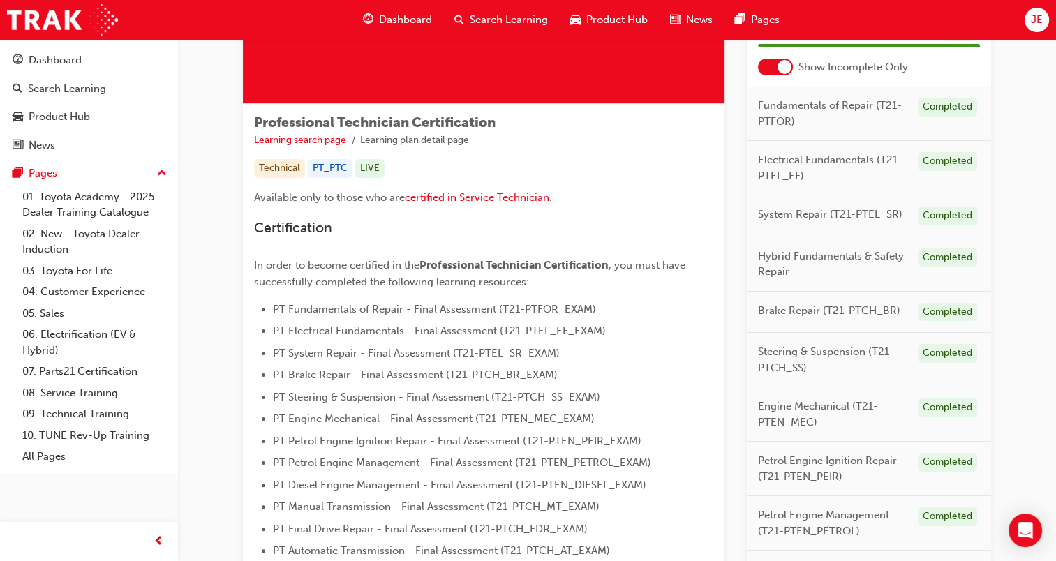
scroll to position [177, 0]
click at [829, 109] on span "Fundamentals of Repair (T21-PTFOR)" at bounding box center [832, 114] width 149 height 31
drag, startPoint x: 829, startPoint y: 109, endPoint x: 888, endPoint y: 128, distance: 61.8
click at [888, 128] on span "Fundamentals of Repair (T21-PTFOR)" at bounding box center [832, 114] width 149 height 31
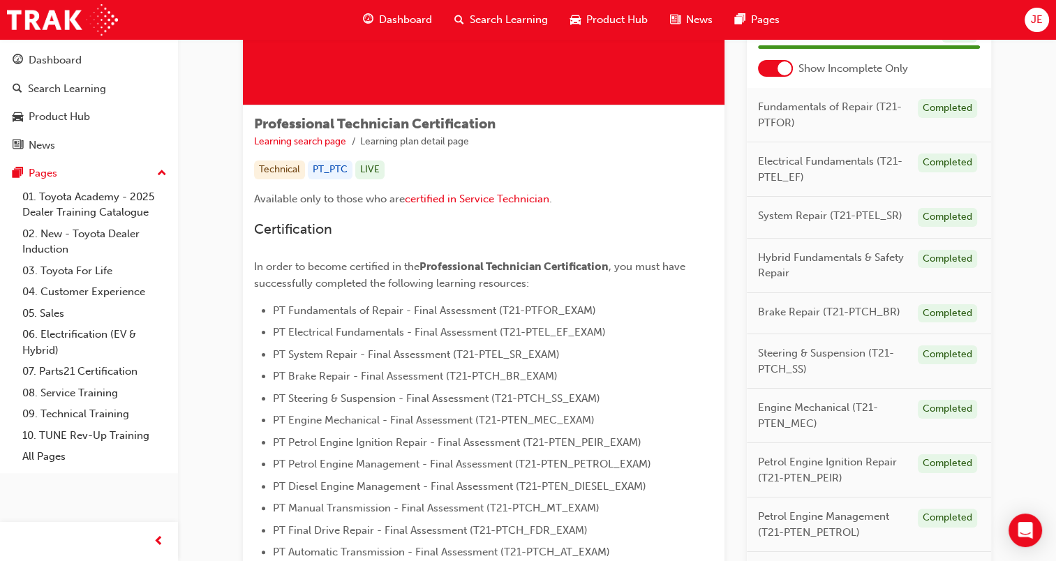
click at [782, 67] on div at bounding box center [785, 68] width 14 height 14
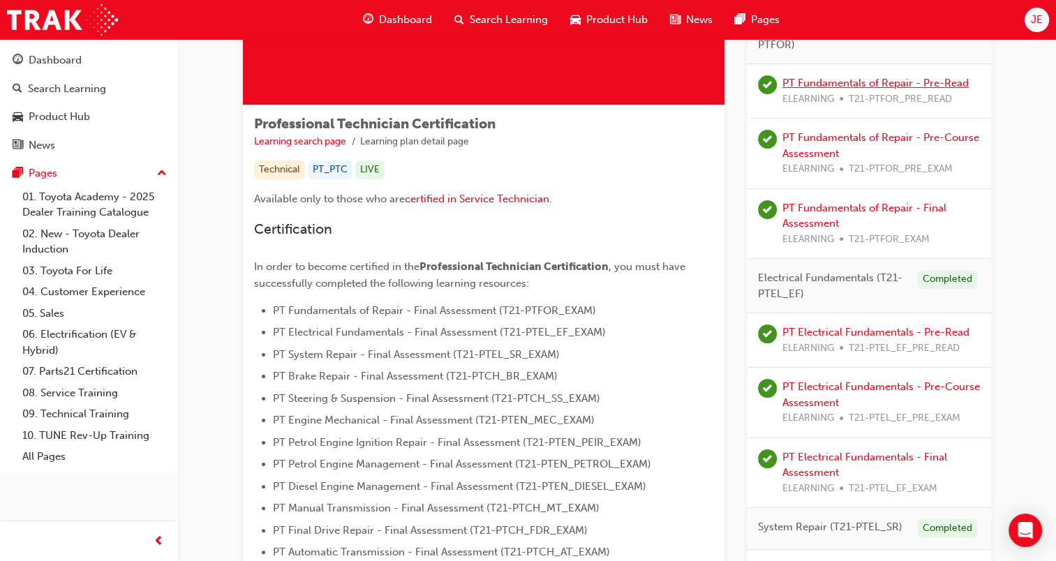
click at [852, 84] on link "PT Fundamentals of Repair - Pre-Read" at bounding box center [875, 83] width 186 height 13
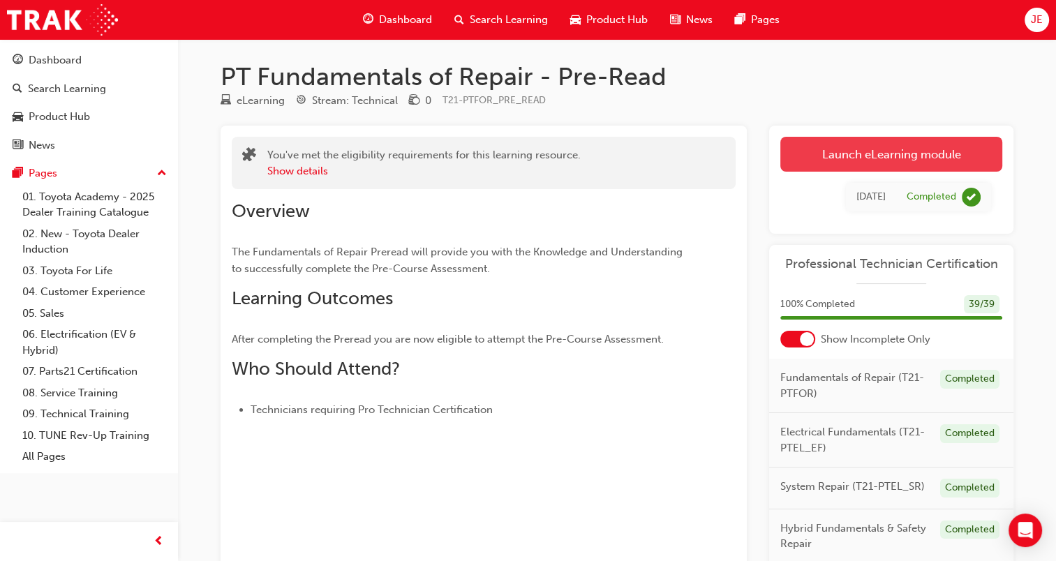
click at [917, 145] on link "Launch eLearning module" at bounding box center [891, 154] width 222 height 35
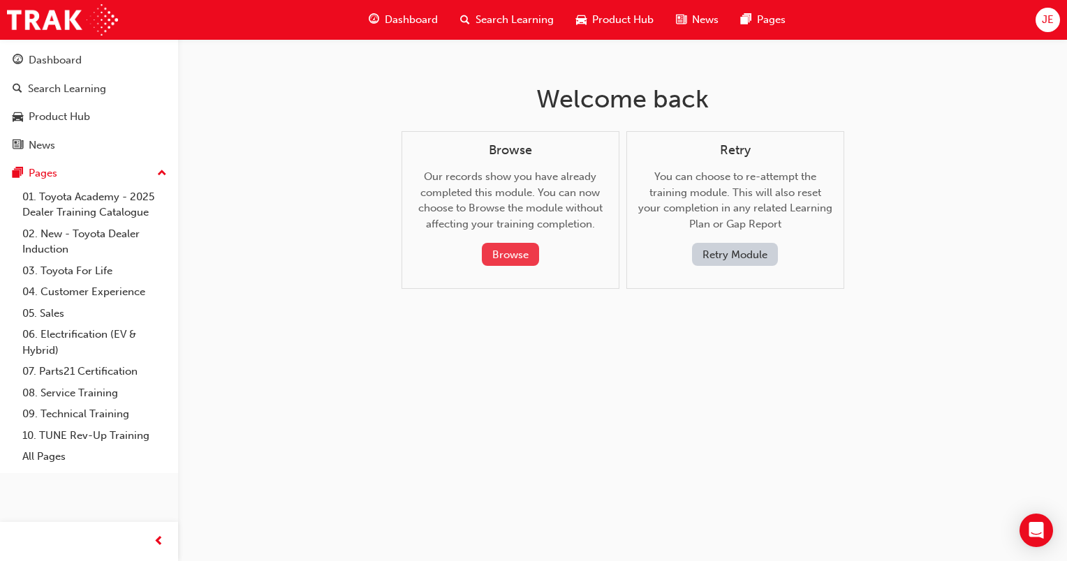
click at [530, 248] on button "Browse" at bounding box center [510, 254] width 57 height 23
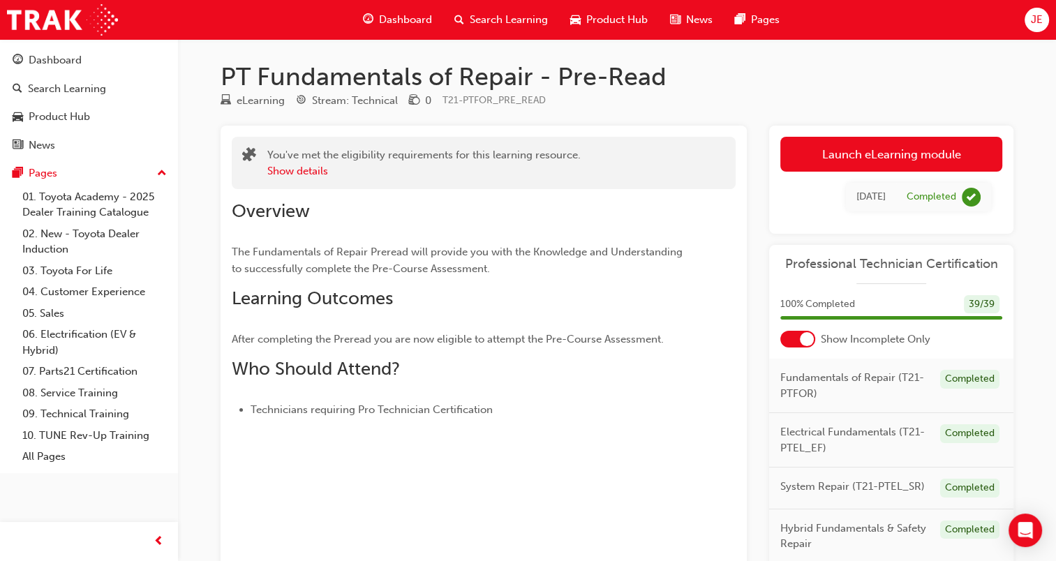
scroll to position [128, 0]
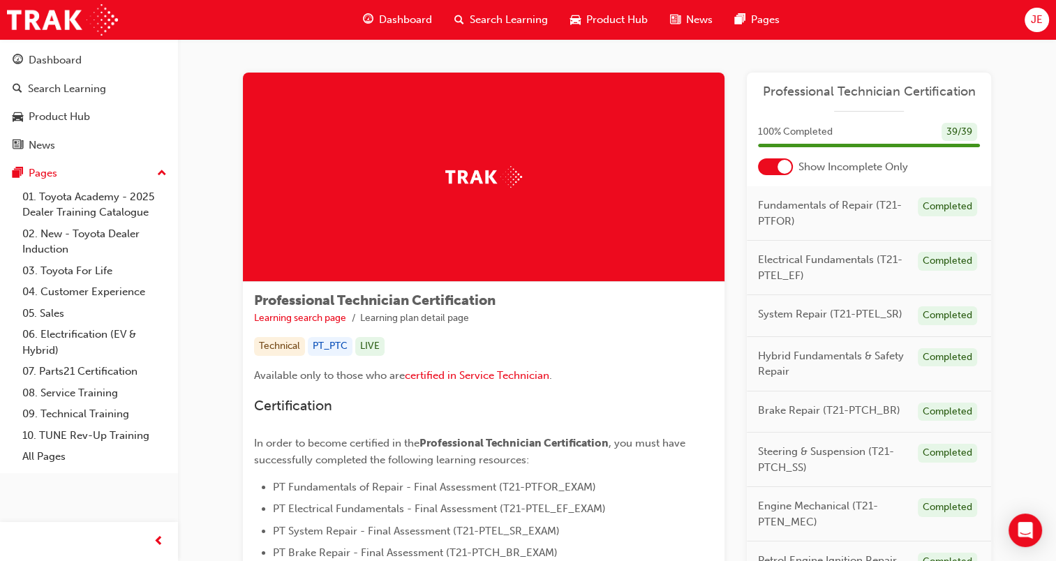
click at [773, 158] on div at bounding box center [775, 166] width 35 height 17
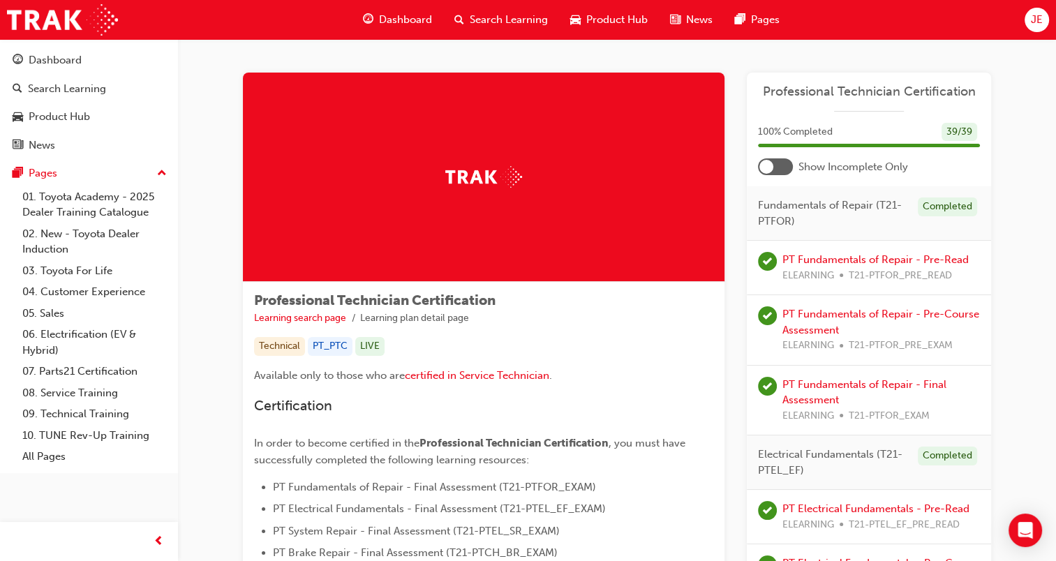
click at [771, 168] on div at bounding box center [766, 167] width 14 height 14
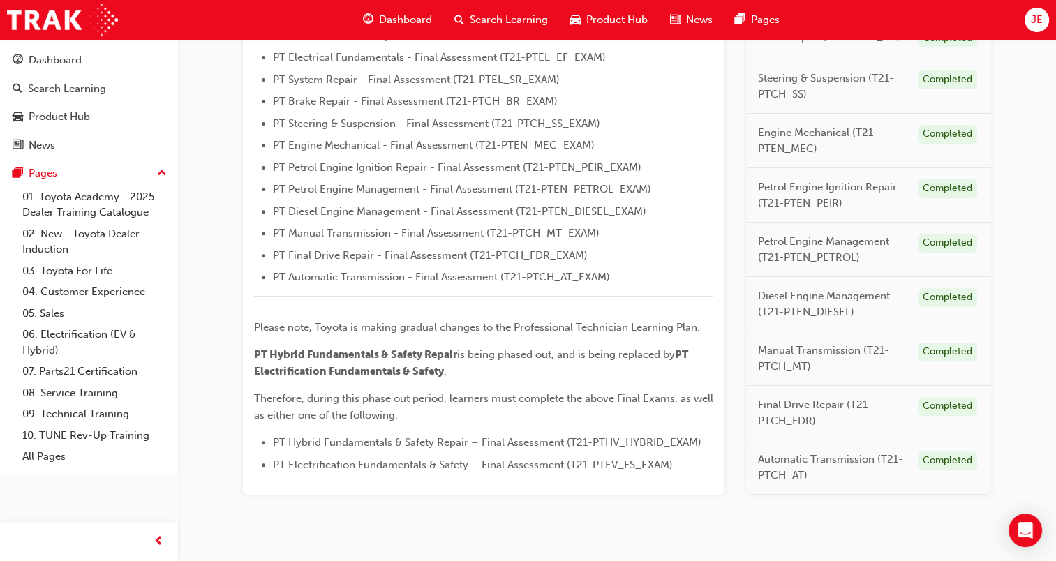
scroll to position [486, 0]
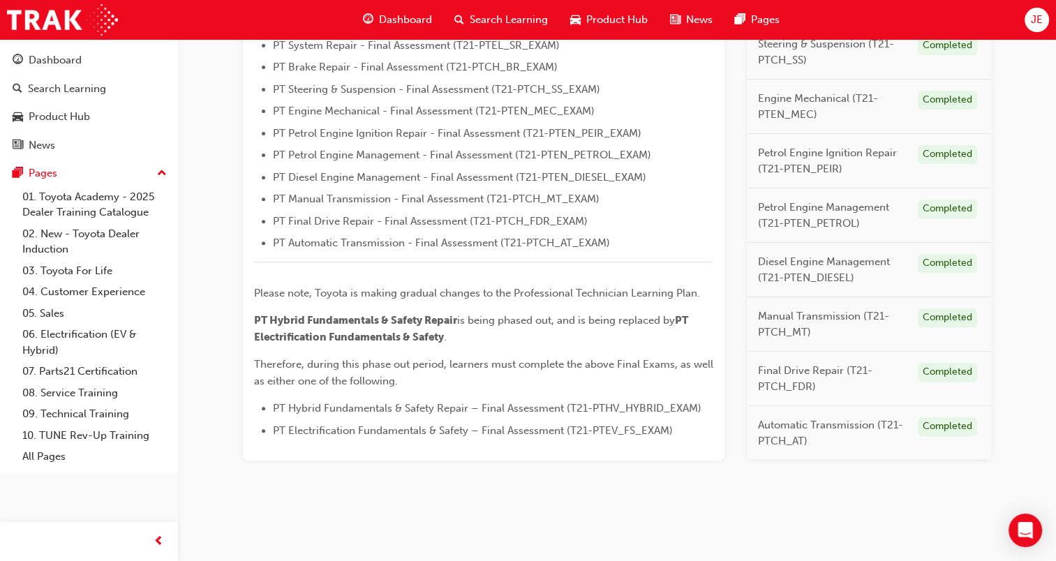
click at [399, 12] on span "Dashboard" at bounding box center [405, 20] width 53 height 16
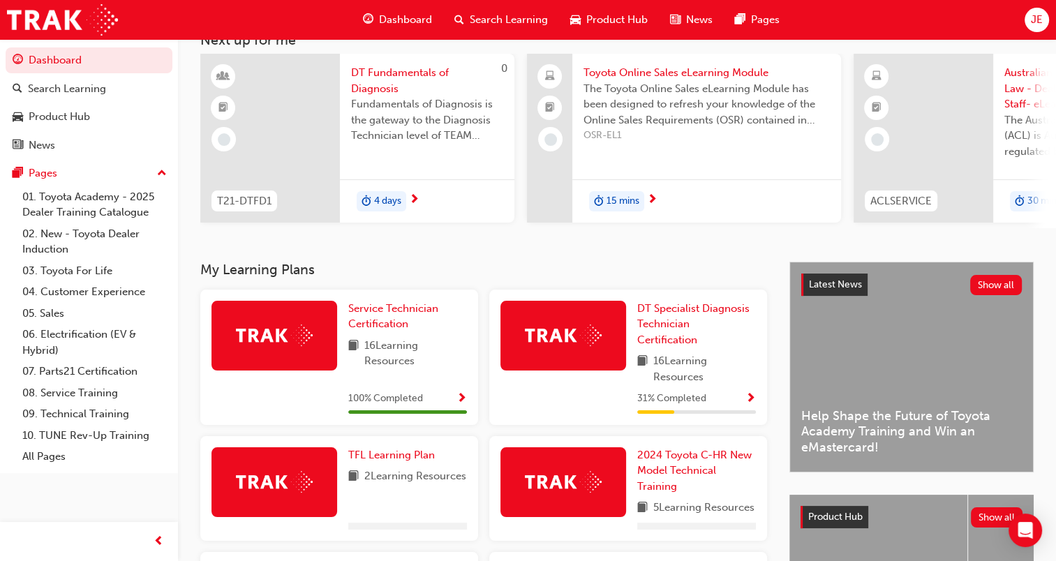
scroll to position [101, 0]
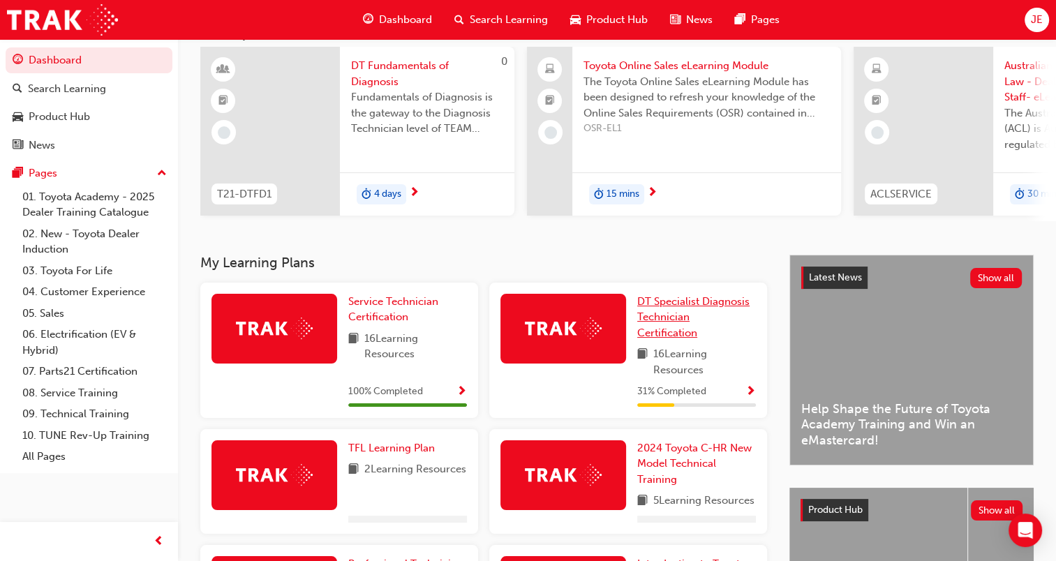
click at [669, 318] on span "DT Specialist Diagnosis Technician Certification" at bounding box center [693, 317] width 112 height 44
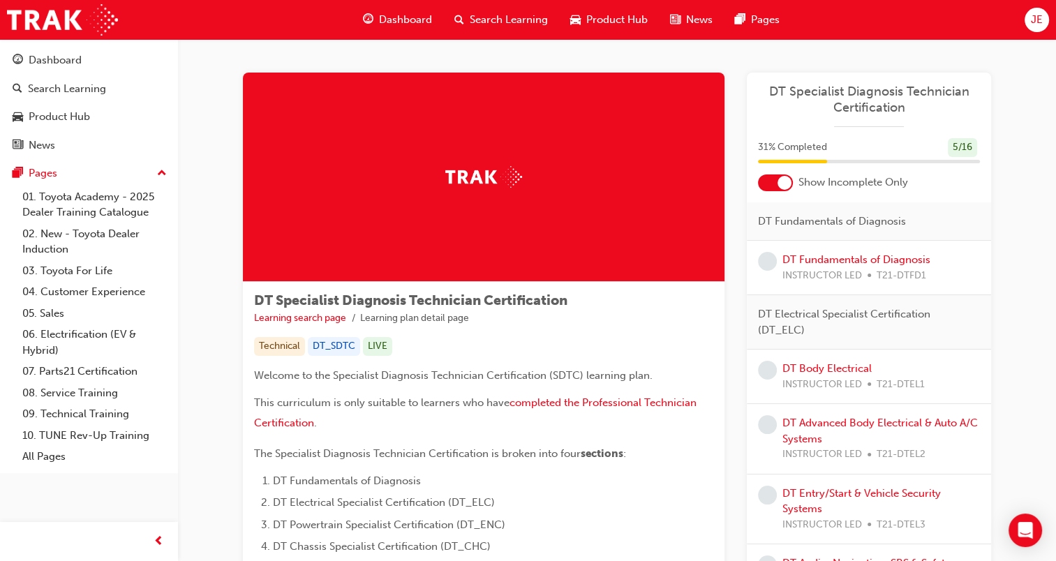
click at [784, 185] on div at bounding box center [785, 183] width 14 height 14
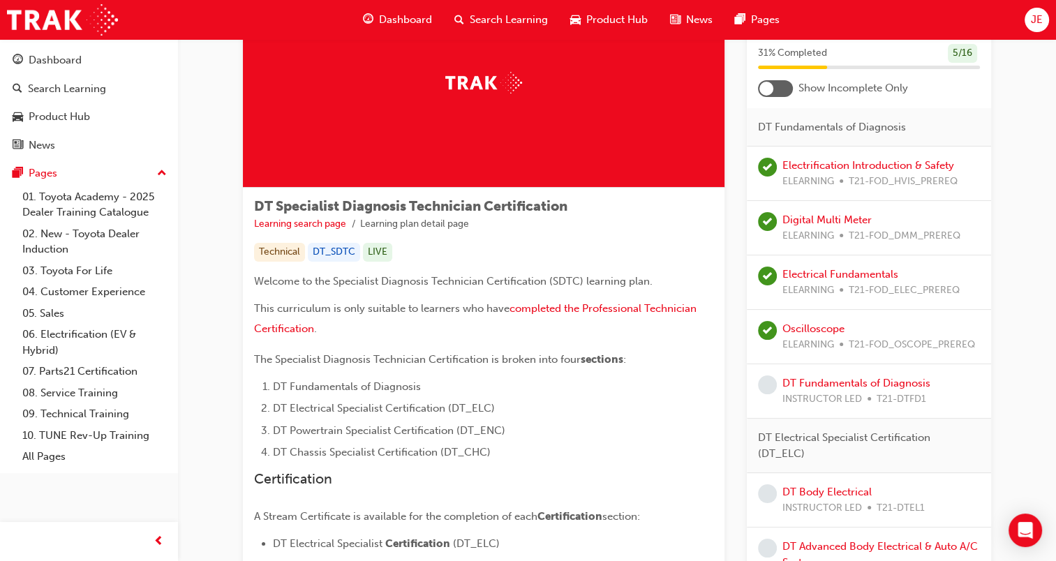
scroll to position [95, 0]
drag, startPoint x: 790, startPoint y: 396, endPoint x: 824, endPoint y: 402, distance: 34.0
click at [824, 402] on span "INSTRUCTOR LED" at bounding box center [822, 399] width 80 height 16
click at [962, 367] on div "DT Fundamentals of Diagnosis INSTRUCTOR LED T21-DTFD1" at bounding box center [869, 391] width 244 height 54
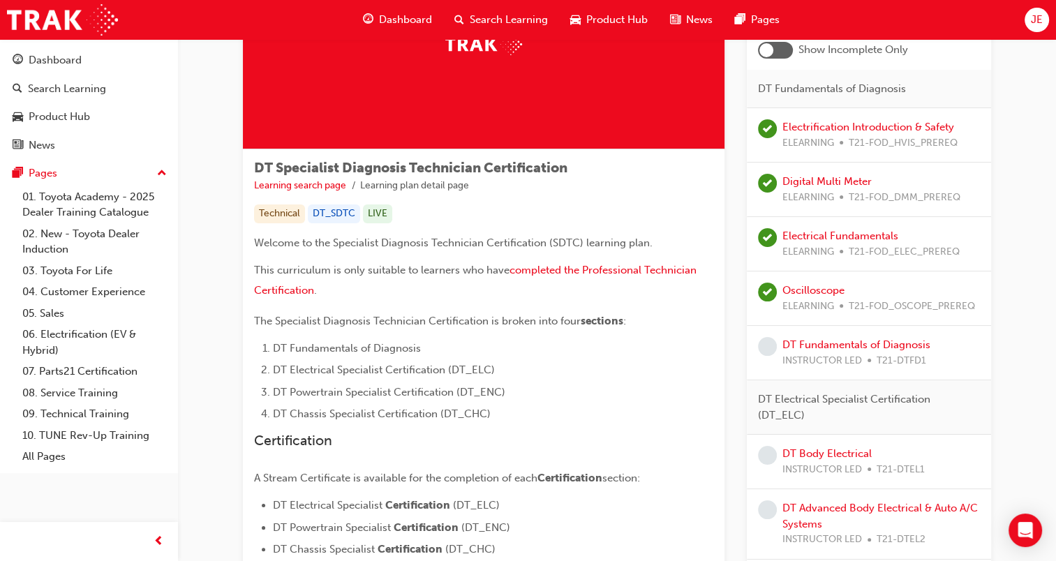
scroll to position [0, 0]
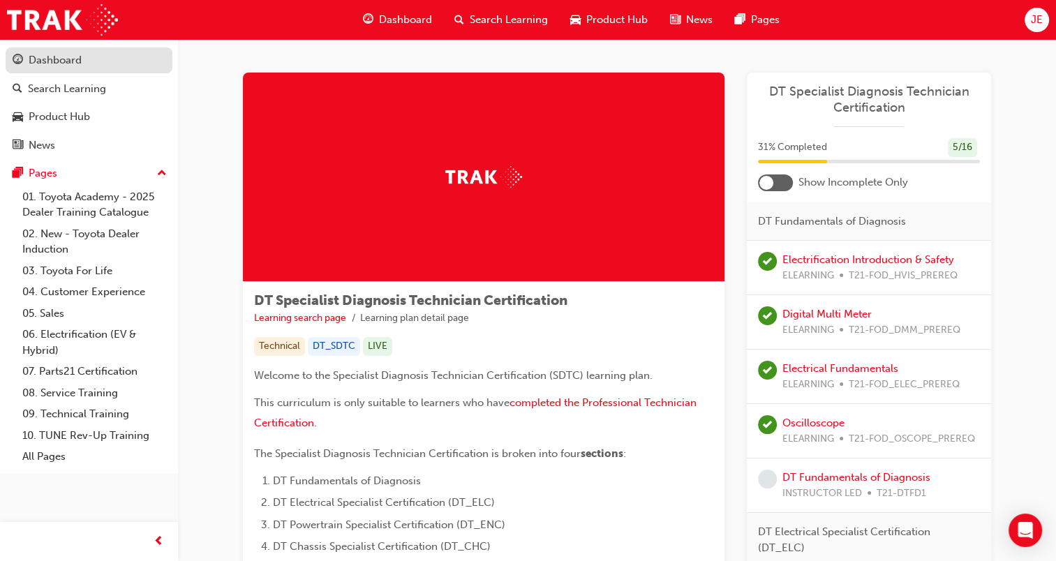
click at [57, 59] on div "Dashboard" at bounding box center [55, 60] width 53 height 16
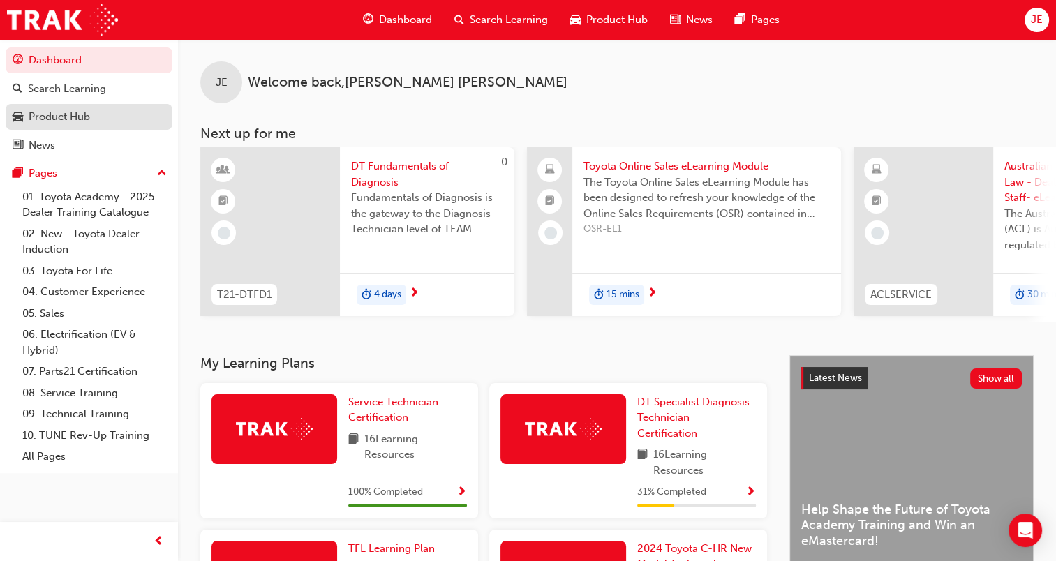
click at [92, 108] on div "Product Hub" at bounding box center [89, 116] width 153 height 17
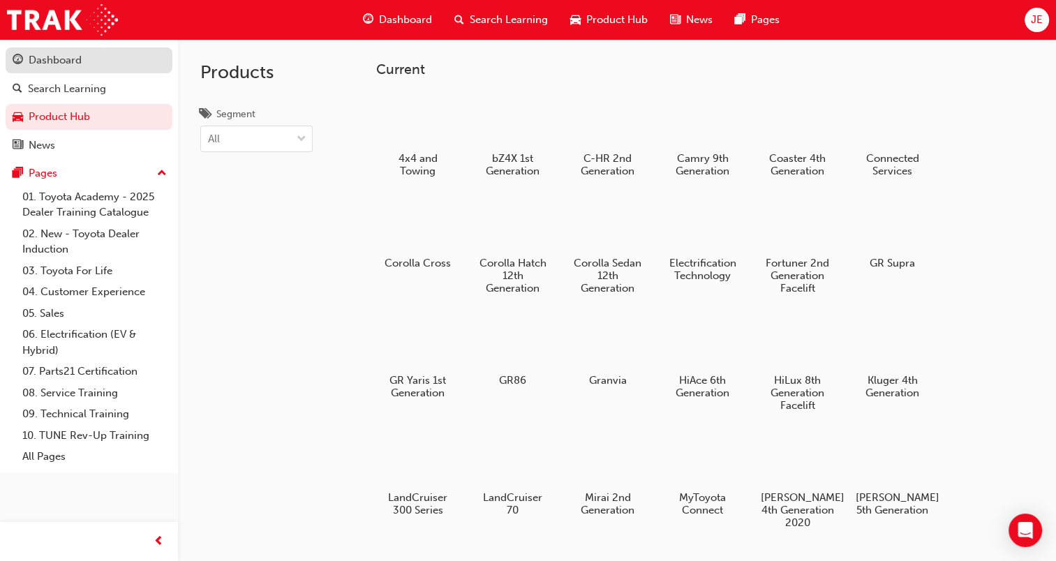
click at [66, 68] on div "Dashboard" at bounding box center [89, 60] width 153 height 17
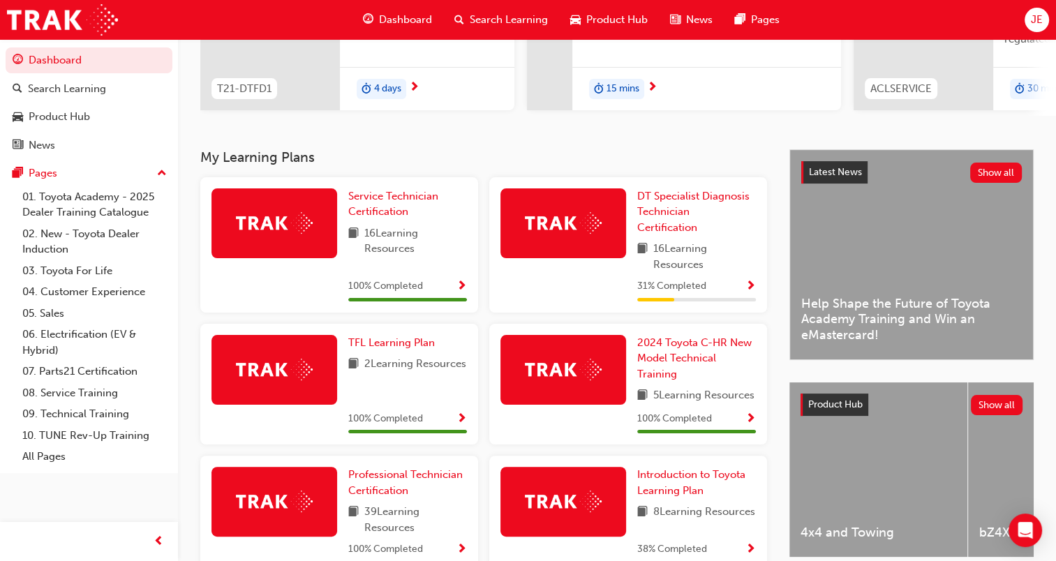
scroll to position [201, 0]
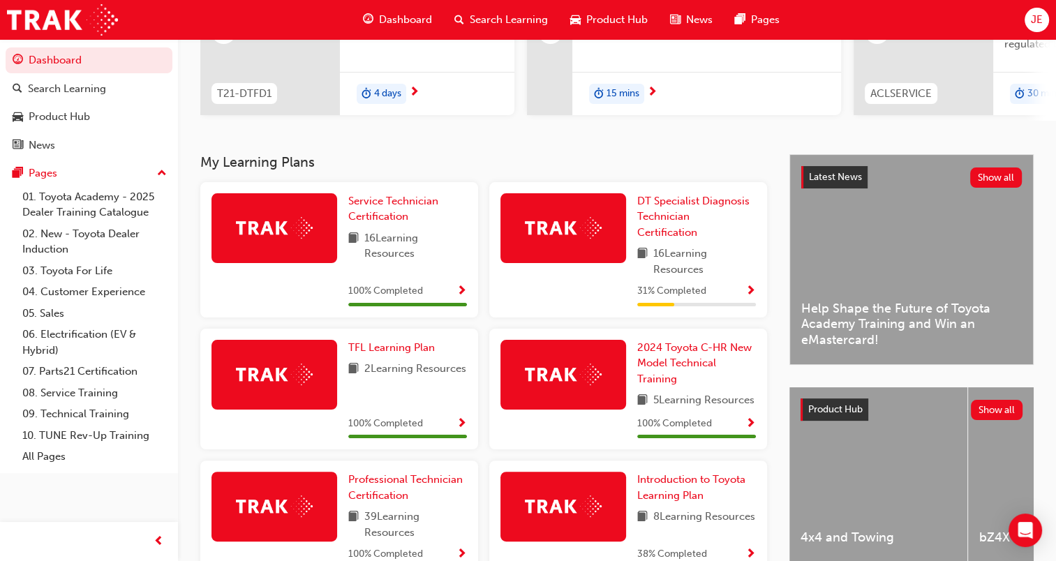
click at [1036, 26] on span "JE" at bounding box center [1037, 20] width 12 height 16
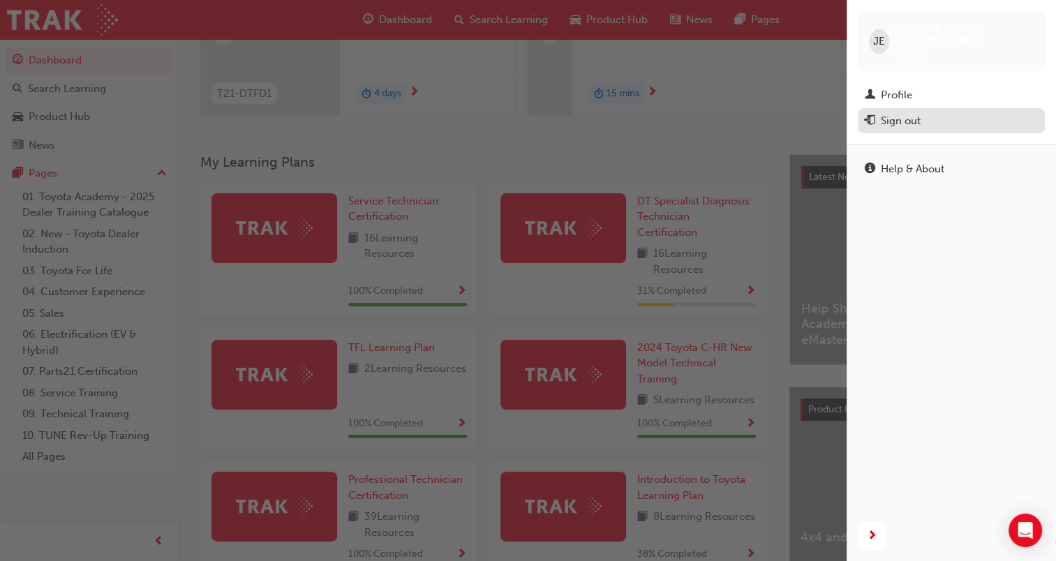
click at [919, 113] on div "Sign out" at bounding box center [901, 121] width 40 height 16
